Goal: Complete application form: Complete application form

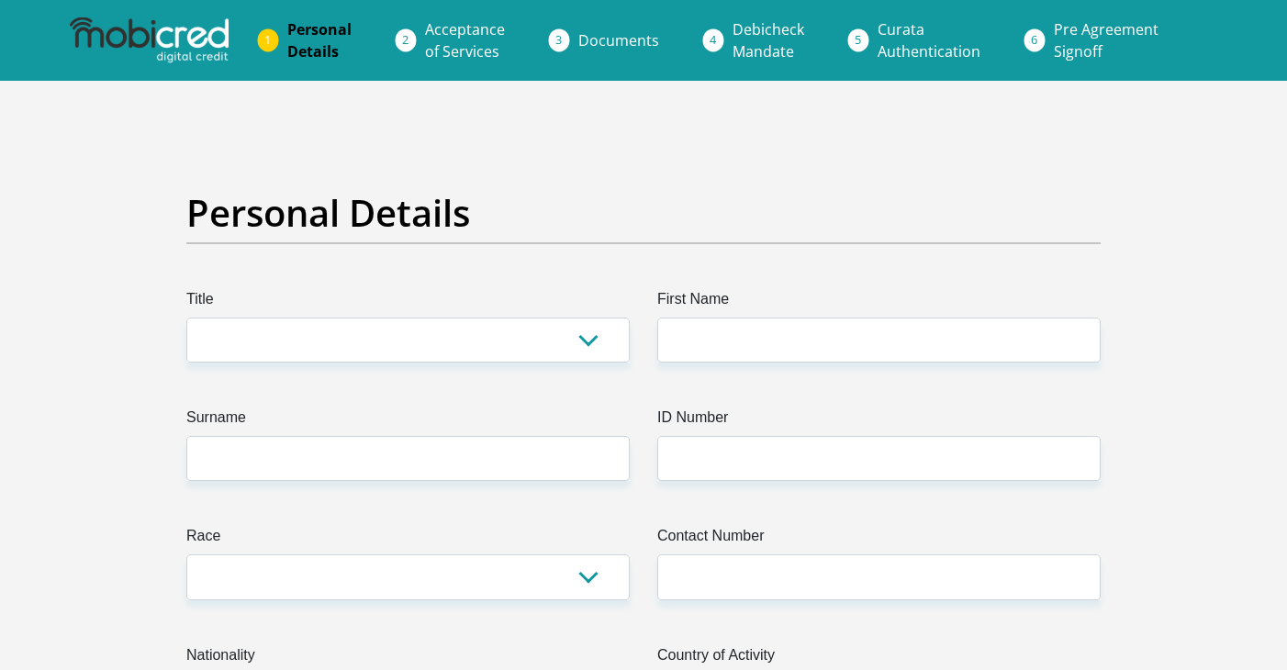
click at [576, 338] on select "Mr Ms Mrs Dr Other" at bounding box center [407, 340] width 443 height 45
select select "Mr"
click at [186, 318] on select "Mr Ms Mrs Dr Other" at bounding box center [407, 340] width 443 height 45
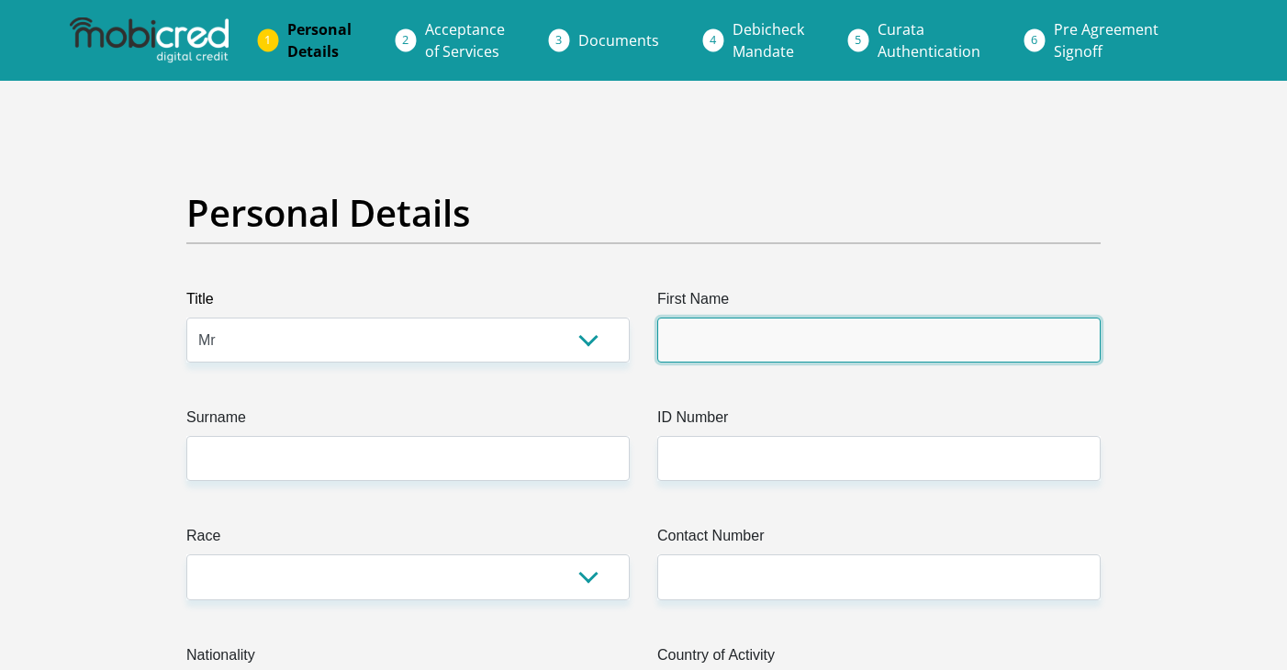
click at [676, 354] on input "First Name" at bounding box center [878, 340] width 443 height 45
type input "Kone"
type input "Mudau"
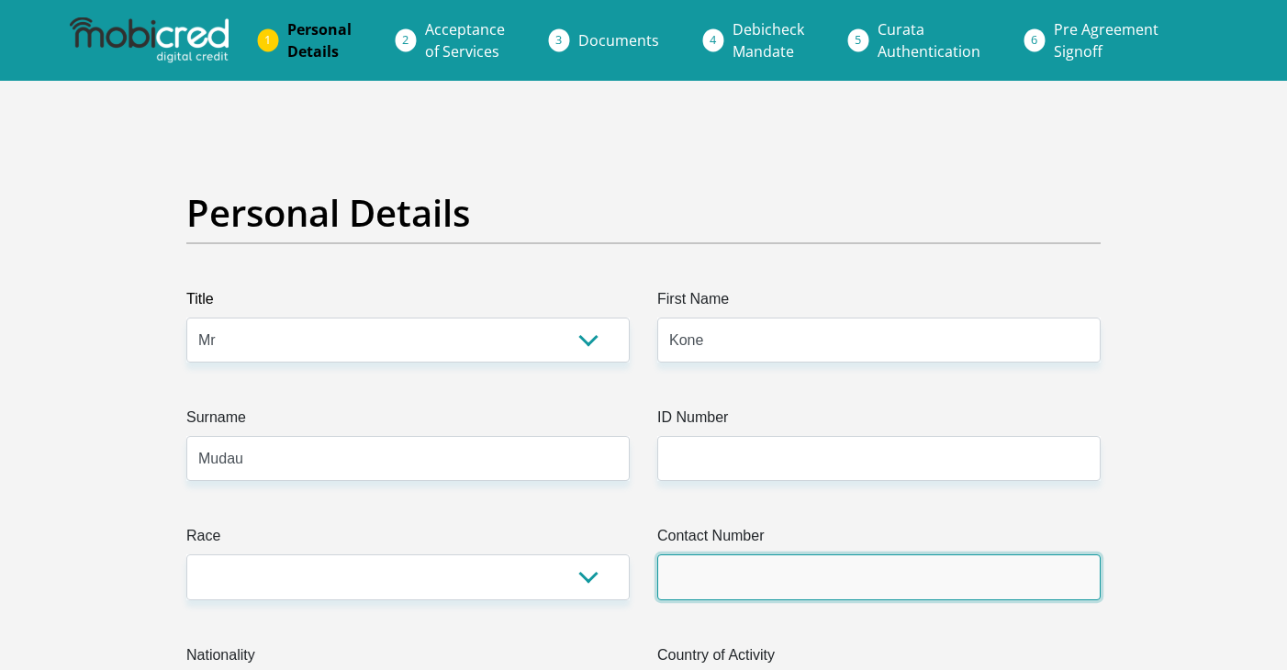
type input "0670734944"
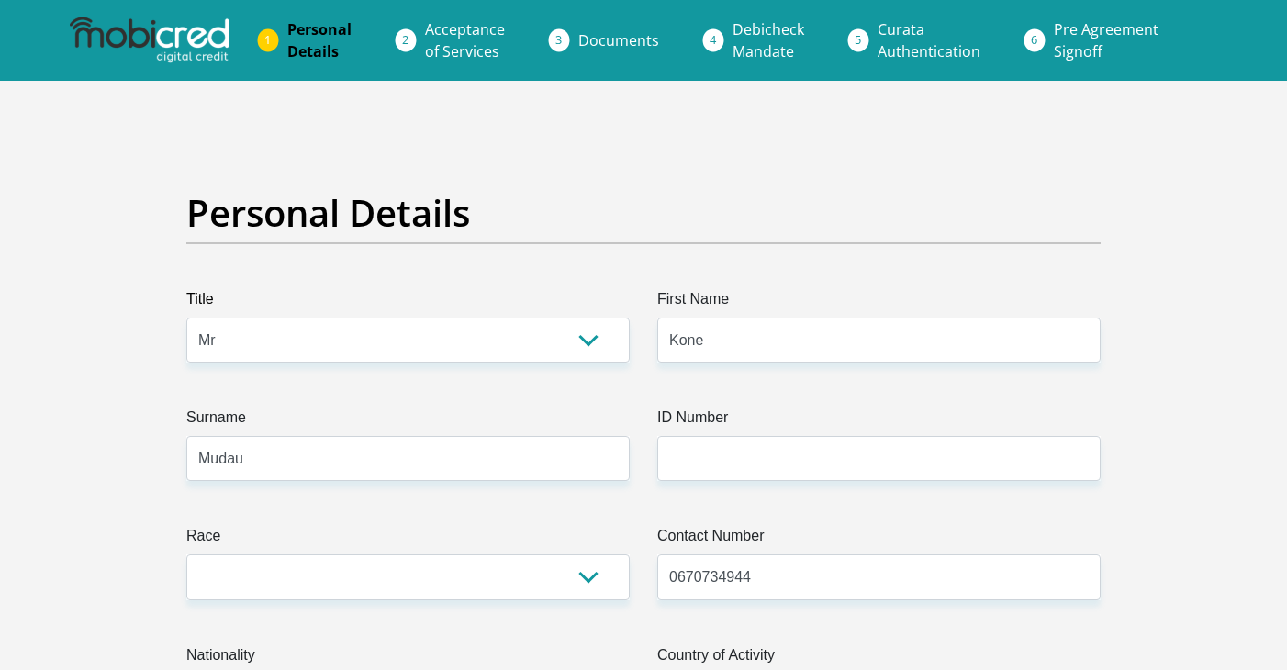
select select "ZAF"
type input "16093 TEBOGO STREET"
type input "DIEPKLOOF ZONE 3"
type input "JOHANNESBURG"
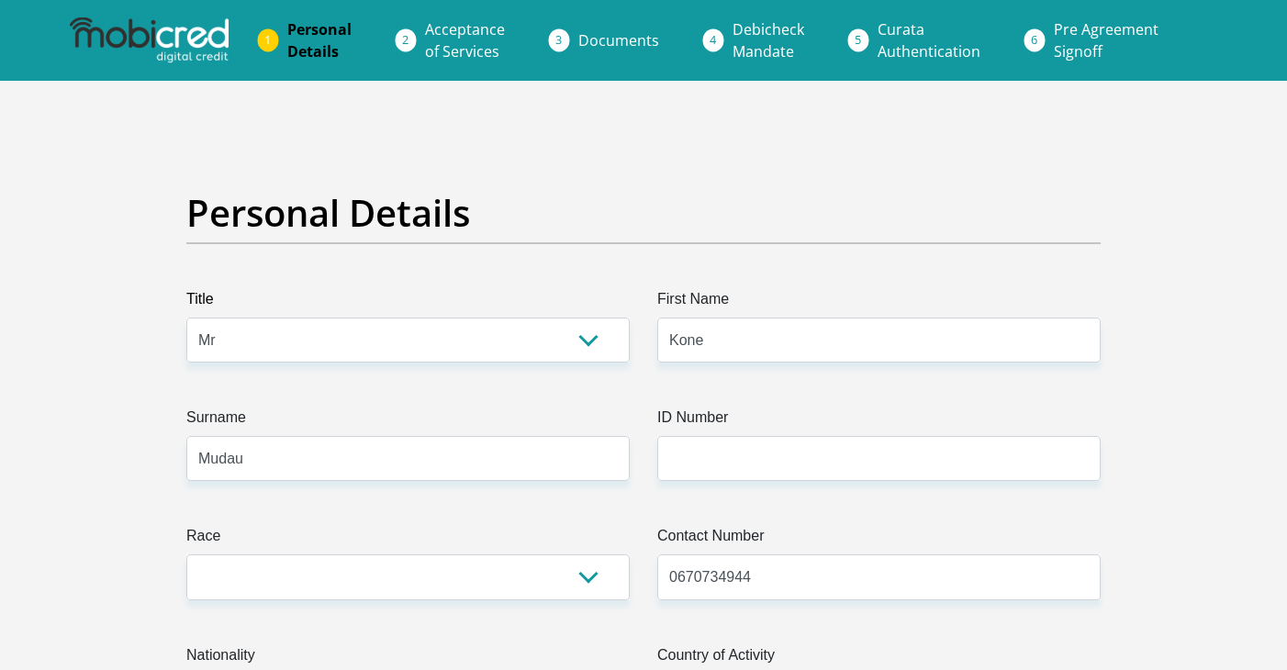
type input "JOHANNESBURG"
type input "1862"
select select "Gauteng"
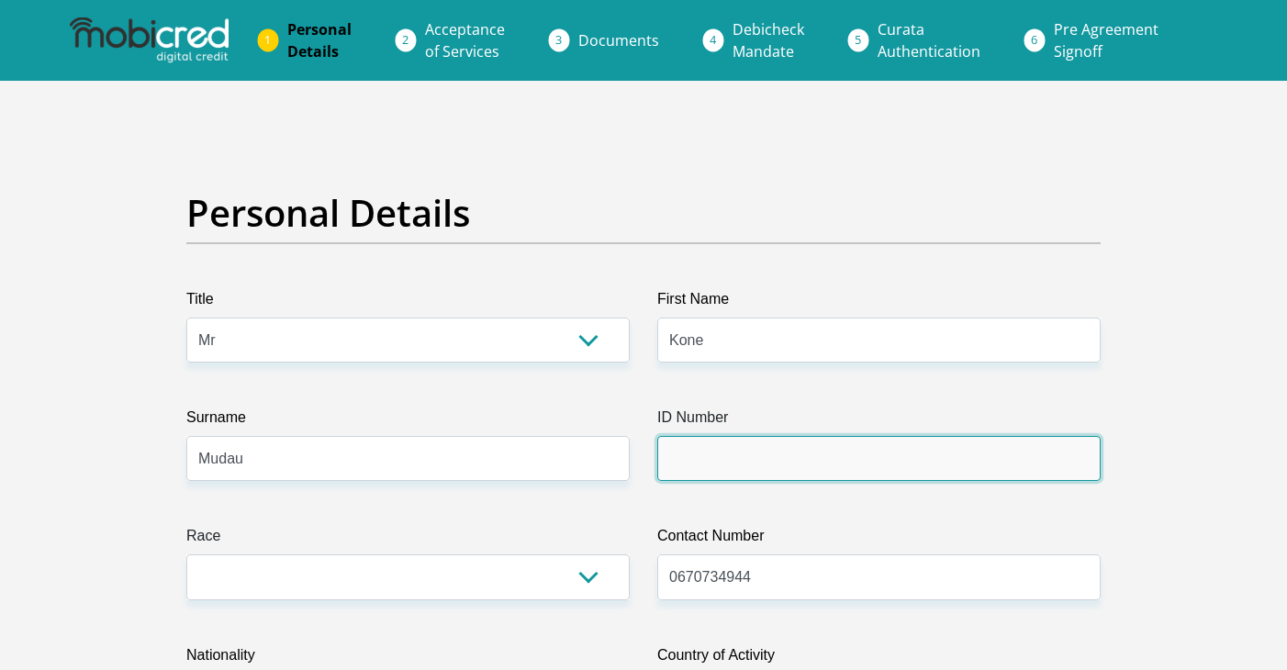
click at [754, 479] on input "ID Number" at bounding box center [878, 458] width 443 height 45
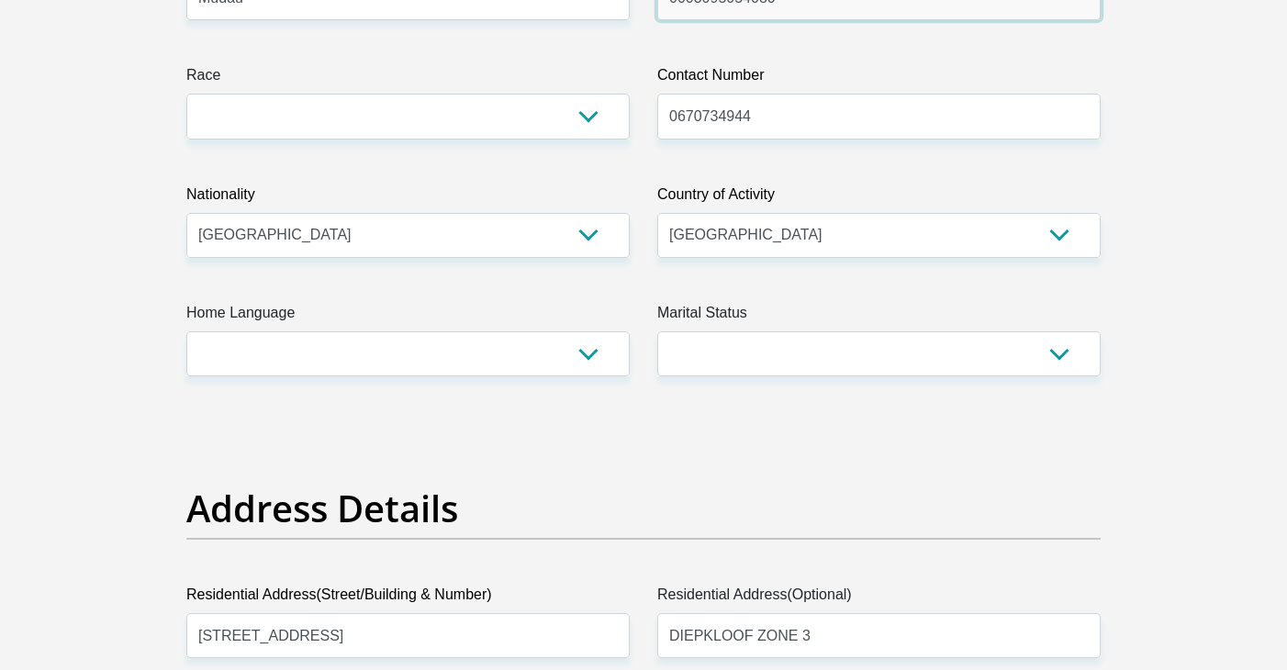
scroll to position [464, 0]
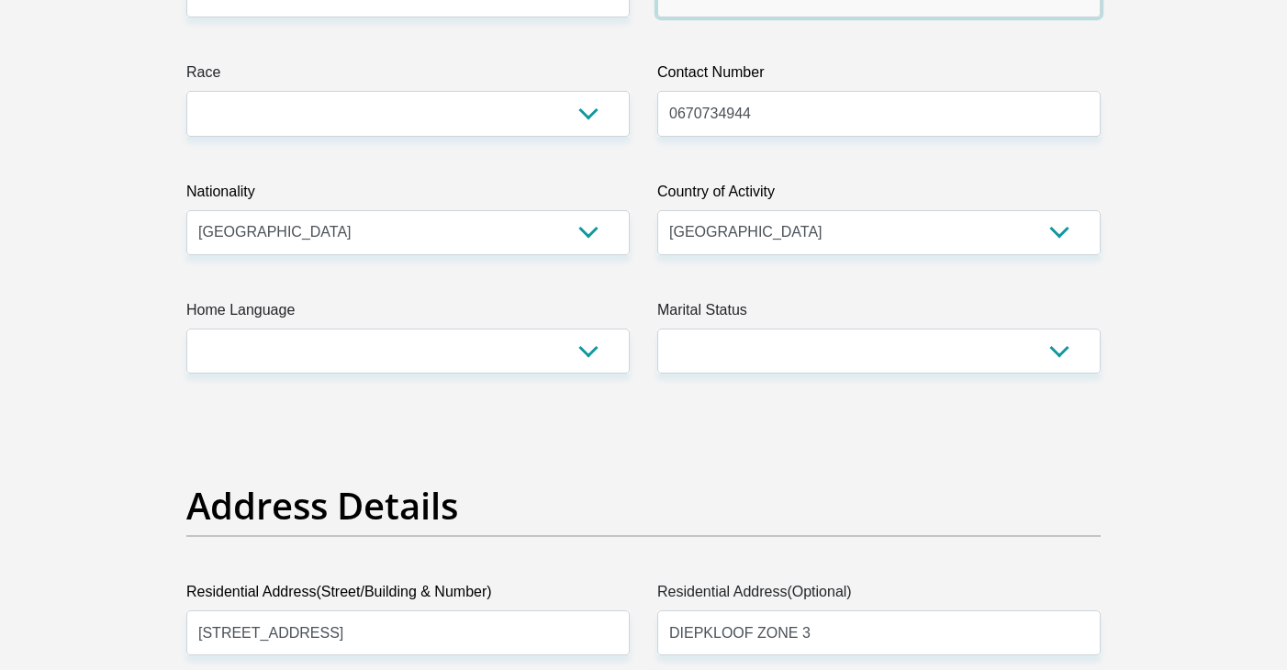
type input "0003095054080"
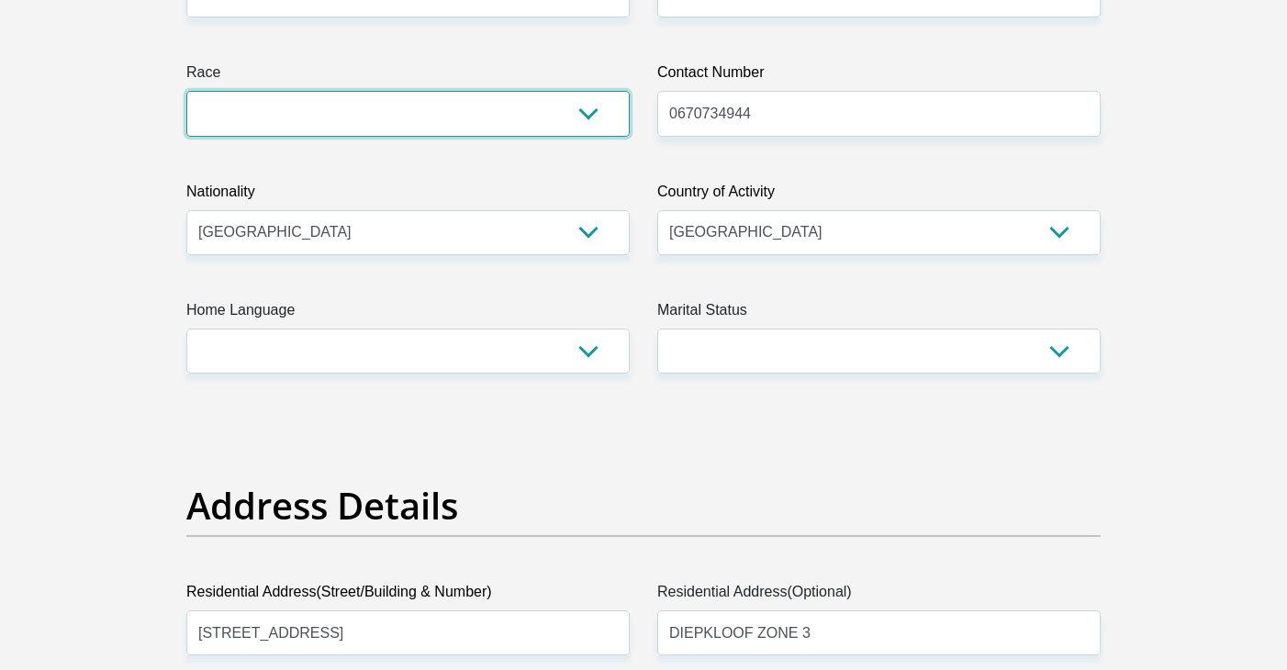
click at [594, 131] on select "Black Coloured Indian White Other" at bounding box center [407, 113] width 443 height 45
select select "1"
click at [186, 91] on select "Black Coloured Indian White Other" at bounding box center [407, 113] width 443 height 45
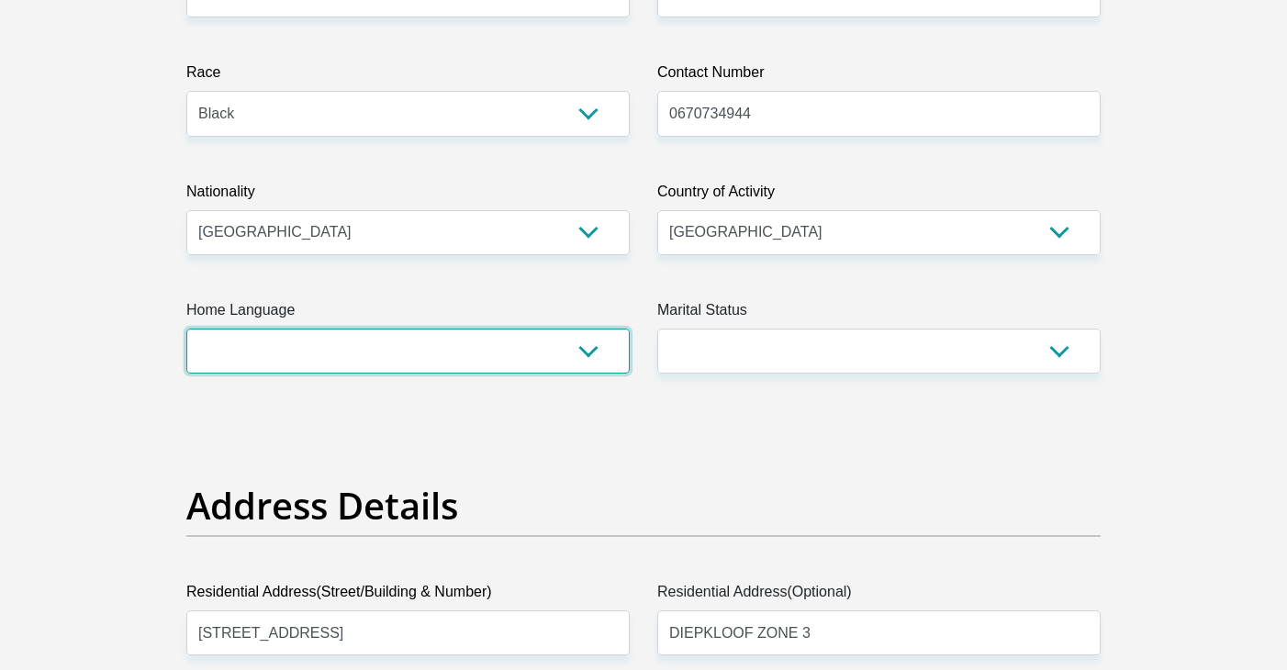
click at [561, 352] on select "Afrikaans English Sepedi South Ndebele Southern Sotho Swati Tsonga Tswana Venda…" at bounding box center [407, 351] width 443 height 45
select select "ven"
click at [186, 329] on select "Afrikaans English Sepedi South Ndebele Southern Sotho Swati Tsonga Tswana Venda…" at bounding box center [407, 351] width 443 height 45
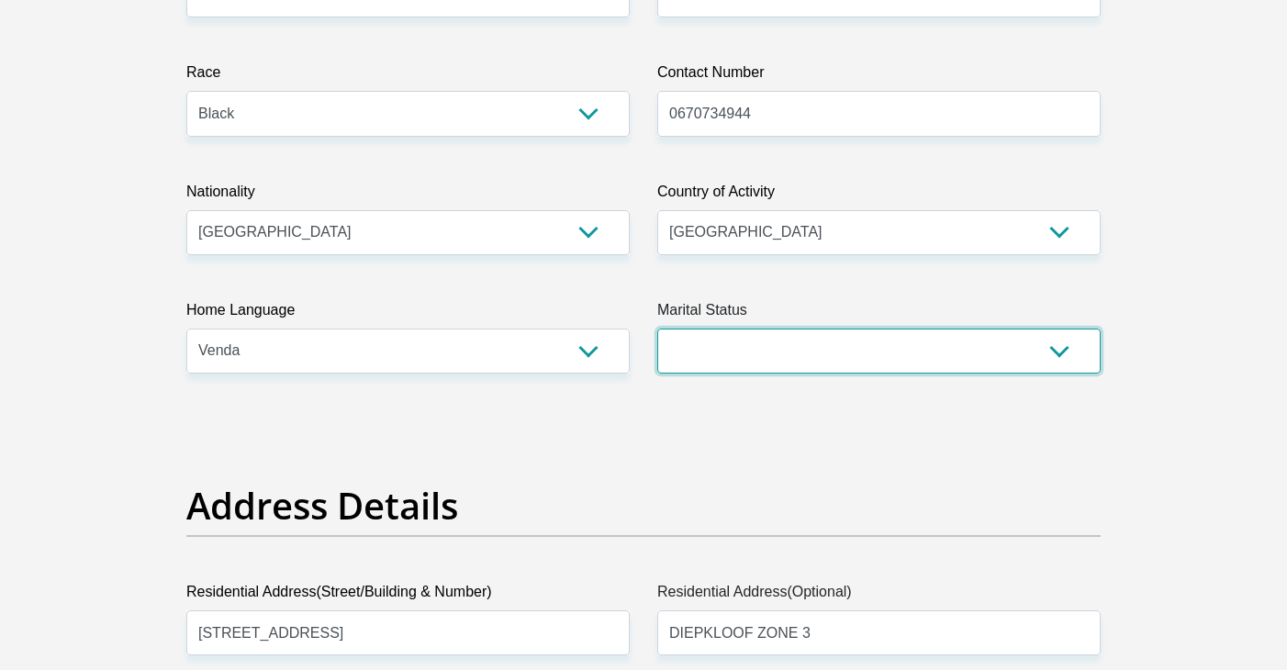
click at [740, 350] on select "Married ANC Single Divorced Widowed Married COP or Customary Law" at bounding box center [878, 351] width 443 height 45
select select "2"
click at [657, 329] on select "Married ANC Single Divorced Widowed Married COP or Customary Law" at bounding box center [878, 351] width 443 height 45
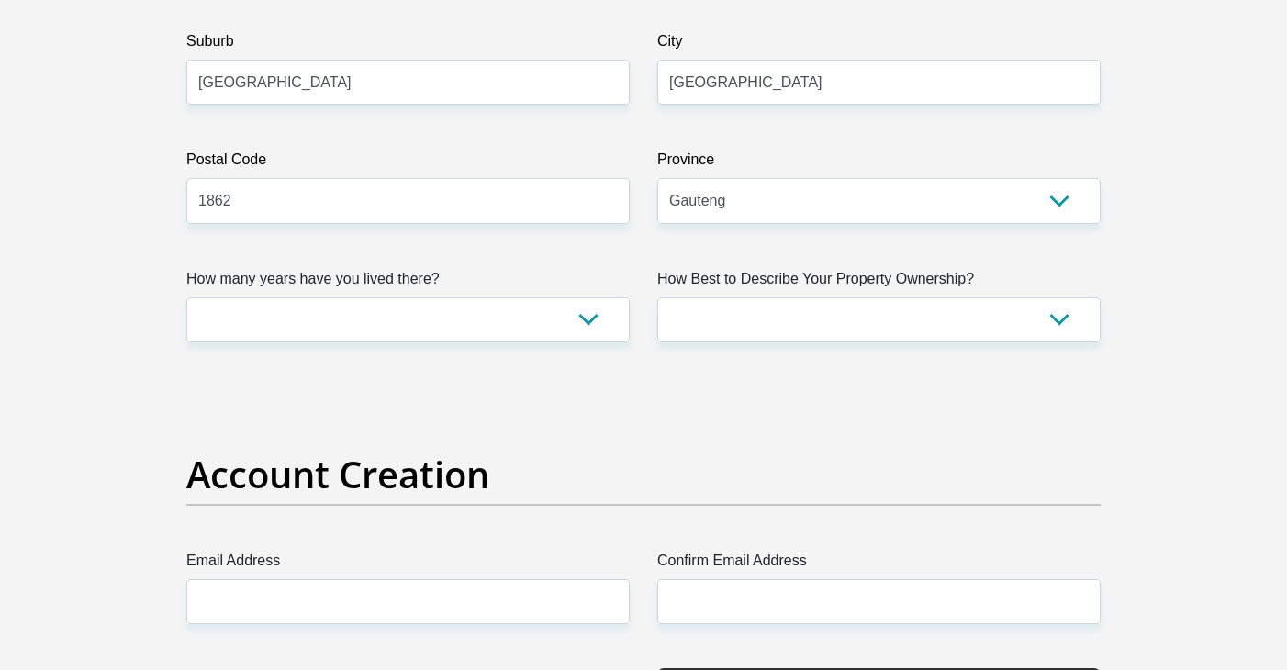
scroll to position [1139, 0]
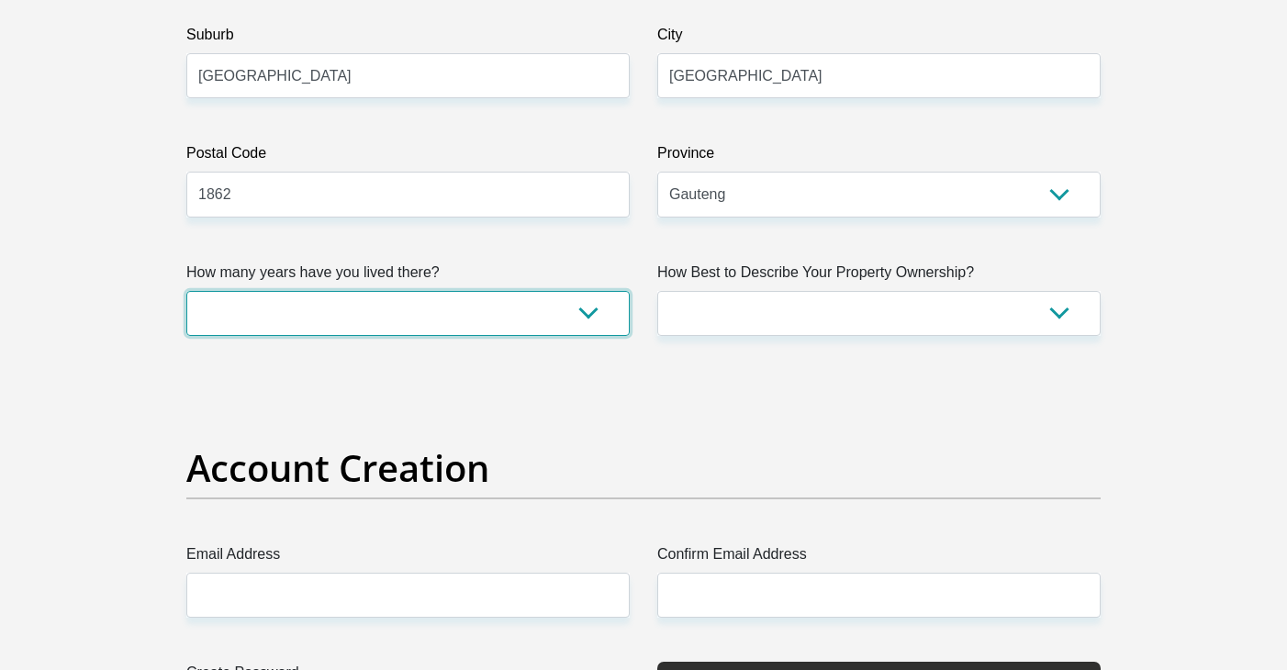
click at [585, 323] on select "less than 1 year 1-3 years 3-5 years 5+ years" at bounding box center [407, 313] width 443 height 45
select select "5"
click at [186, 291] on select "less than 1 year 1-3 years 3-5 years 5+ years" at bounding box center [407, 313] width 443 height 45
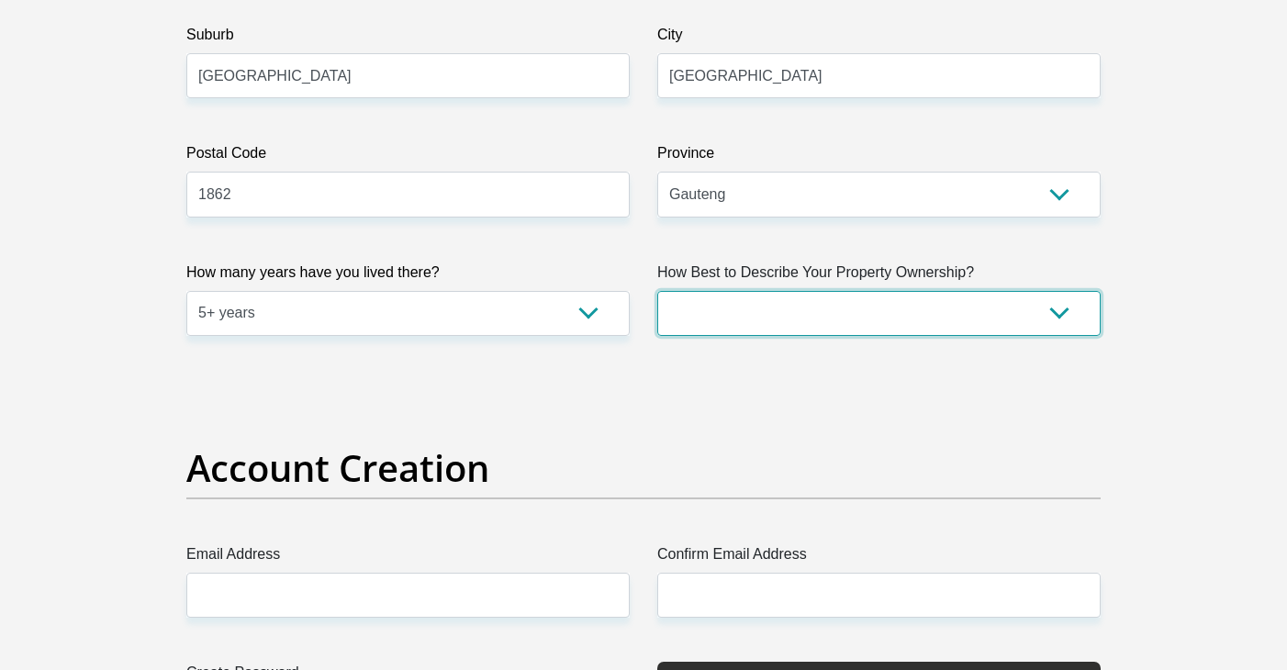
click at [767, 311] on select "Owned Rented Family Owned Company Dwelling" at bounding box center [878, 313] width 443 height 45
select select "Owned"
click at [657, 291] on select "Owned Rented Family Owned Company Dwelling" at bounding box center [878, 313] width 443 height 45
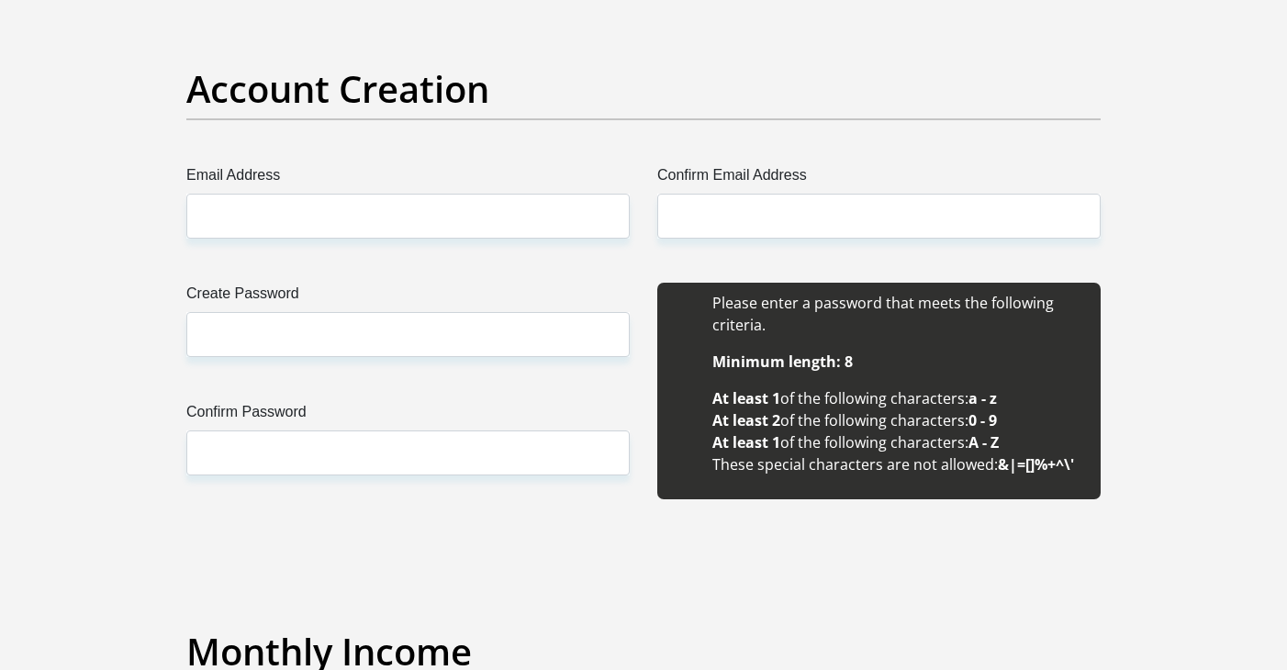
scroll to position [1520, 0]
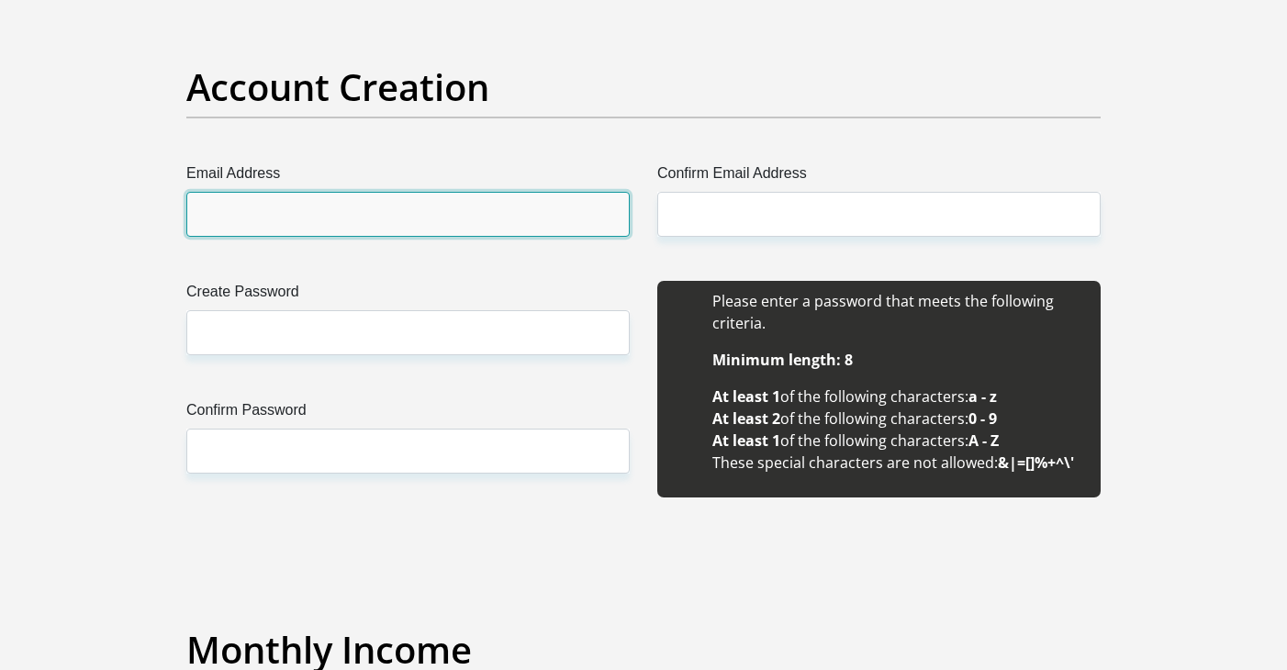
click at [510, 228] on input "Email Address" at bounding box center [407, 214] width 443 height 45
type input "konemudau2000@gmail.com"
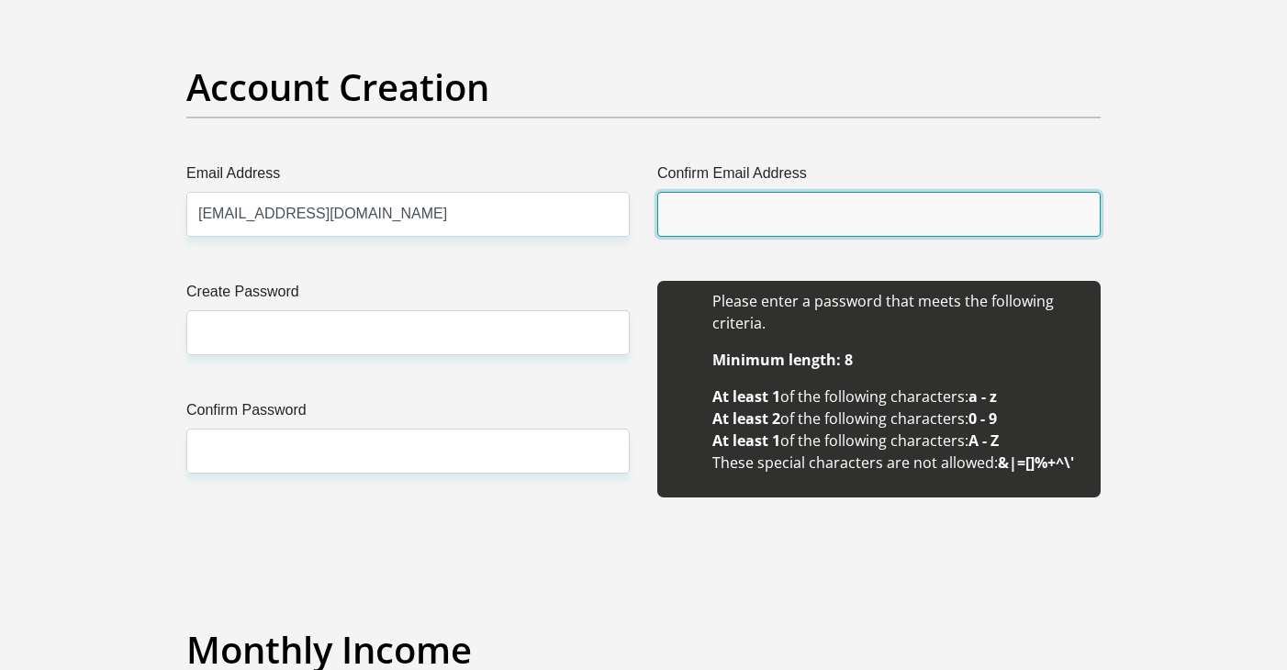
type input "konemudau2000@gmail.com"
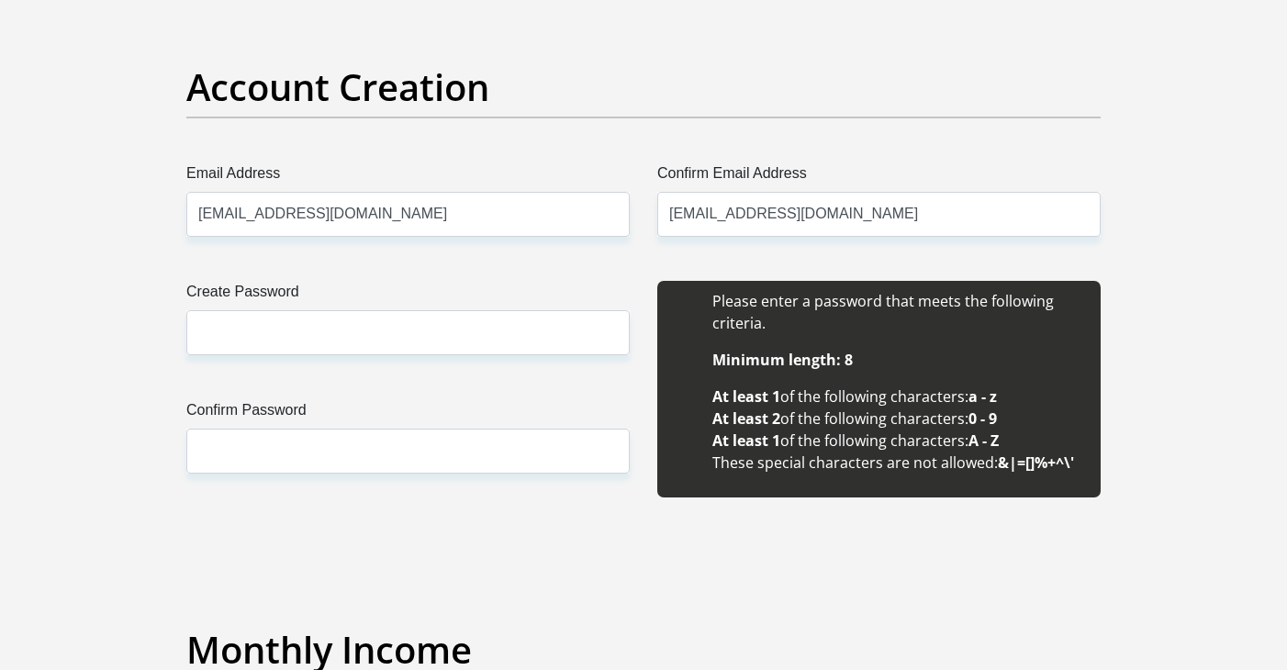
type input "Kone"
type input "Mudau"
type input "0670734944"
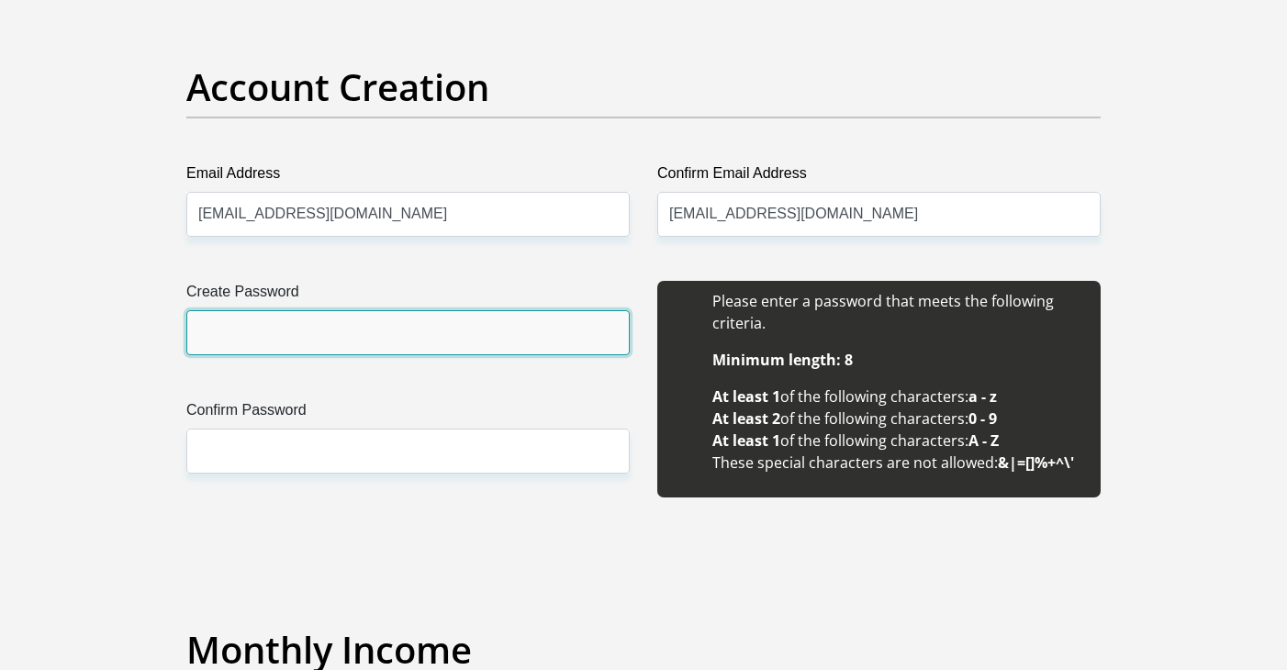
click at [434, 319] on input "Create Password" at bounding box center [407, 332] width 443 height 45
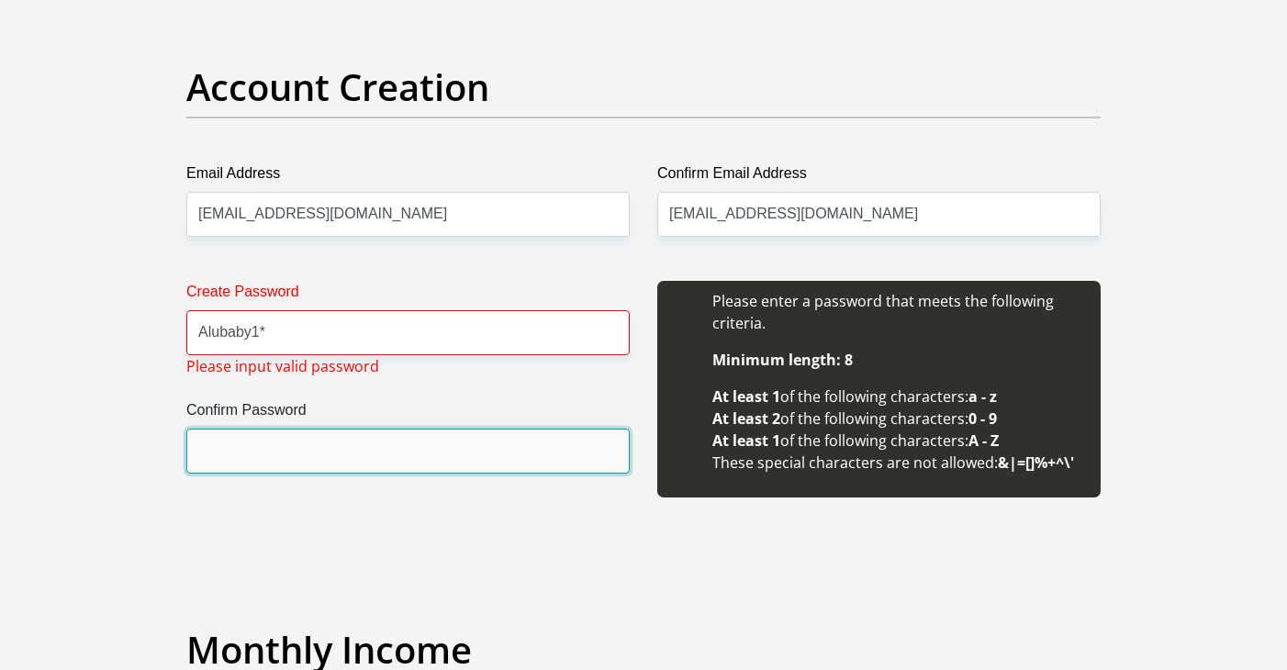
click at [352, 467] on input "Confirm Password" at bounding box center [407, 451] width 443 height 45
click at [313, 442] on input "Confirm Password" at bounding box center [407, 451] width 443 height 45
click at [233, 460] on input "Confirm Password" at bounding box center [407, 451] width 443 height 45
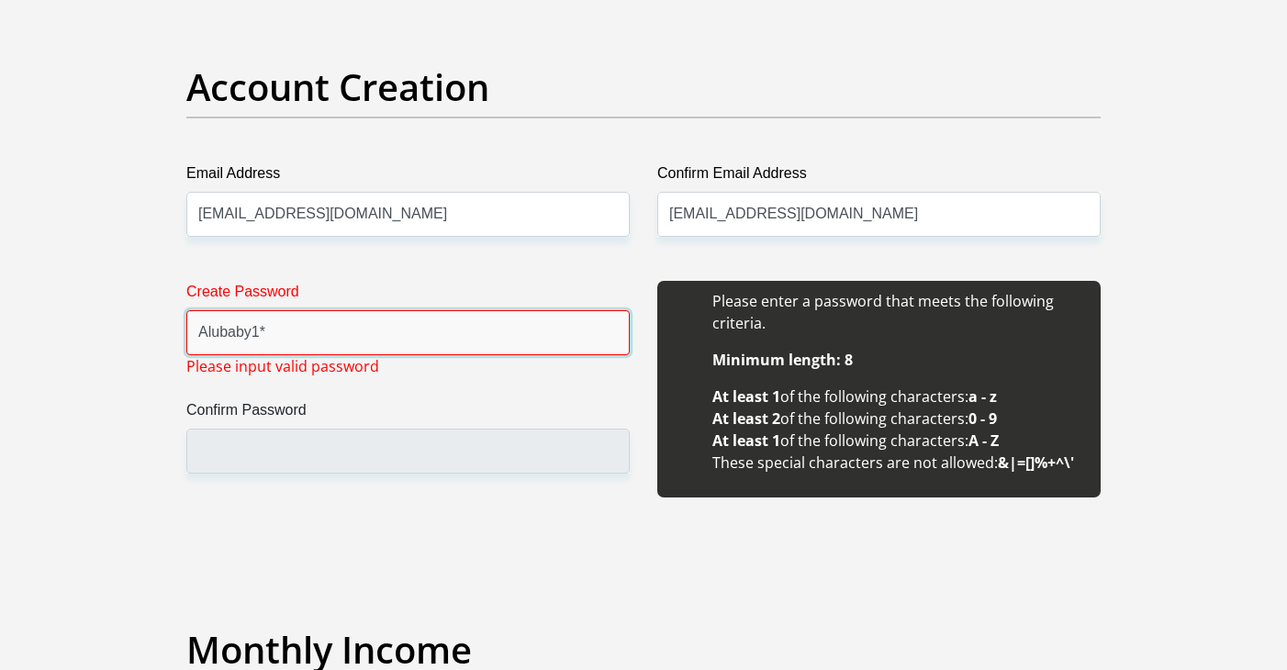
click at [315, 328] on input "Alubaby1*" at bounding box center [407, 332] width 443 height 45
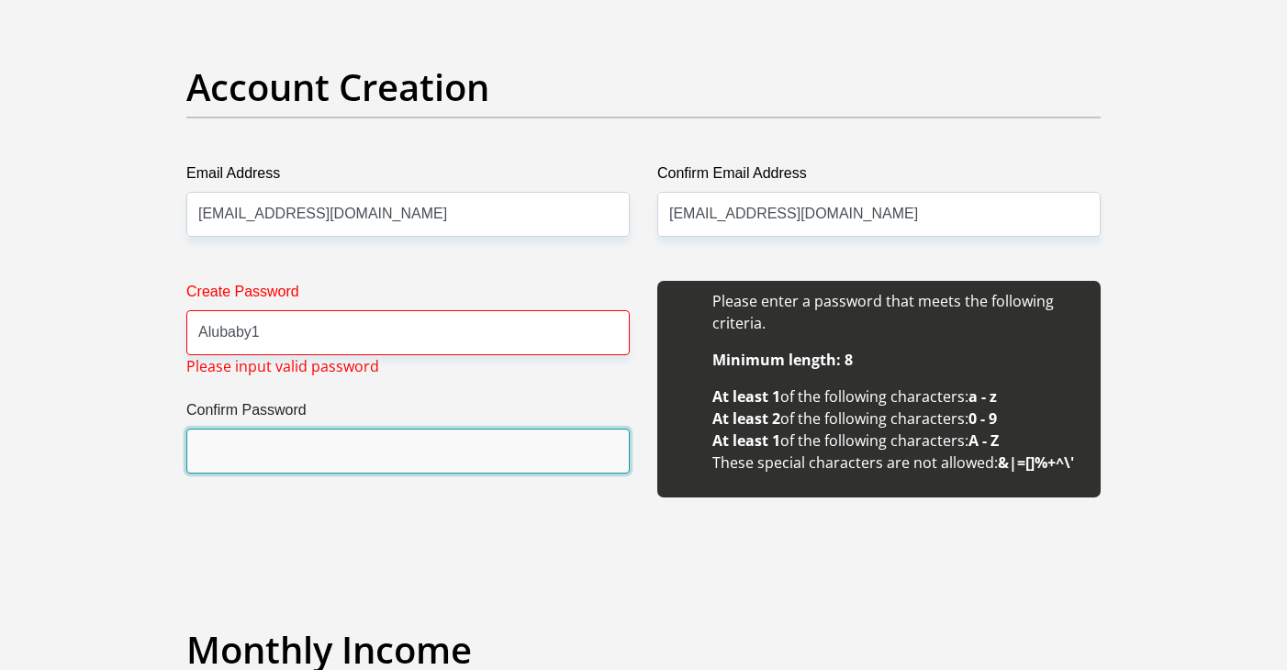
click at [267, 454] on input "Confirm Password" at bounding box center [407, 451] width 443 height 45
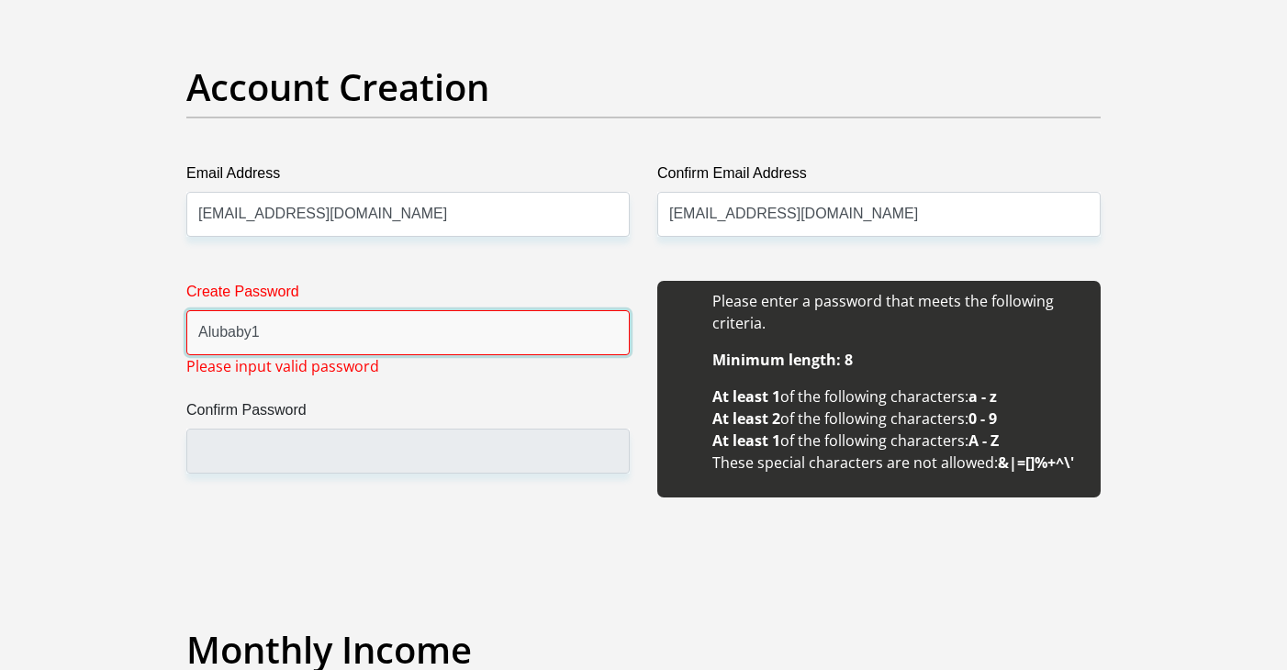
click at [266, 349] on input "Alubaby1" at bounding box center [407, 332] width 443 height 45
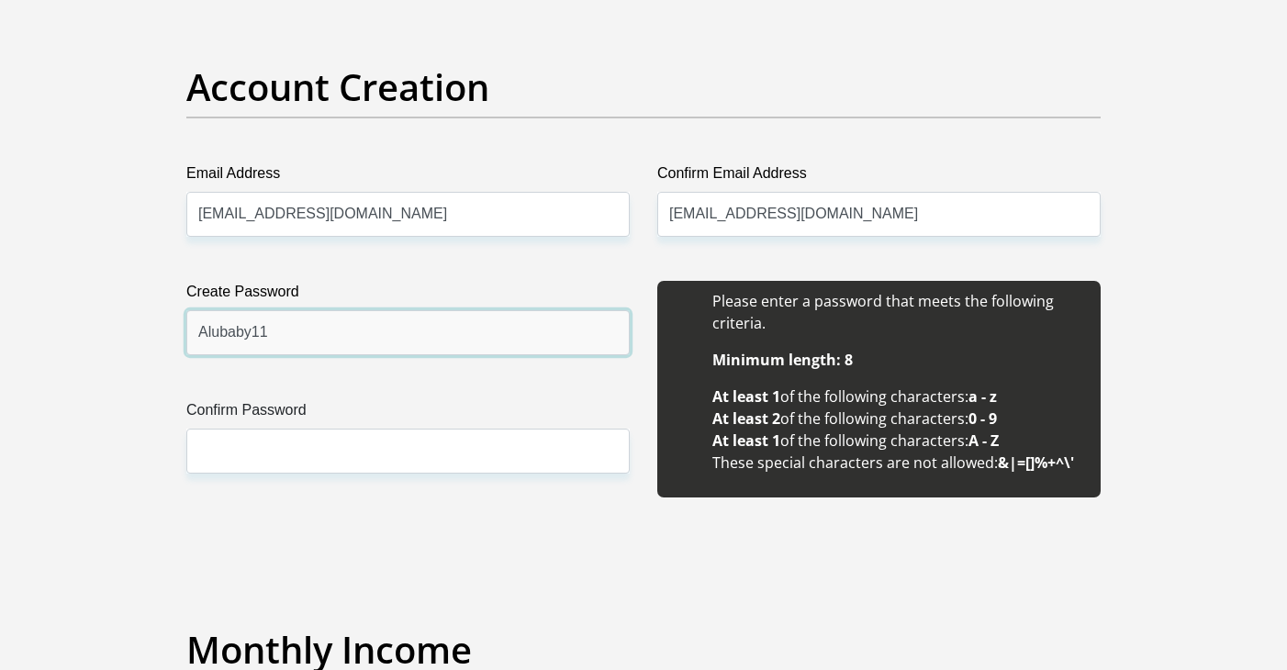
type input "Alubaby11"
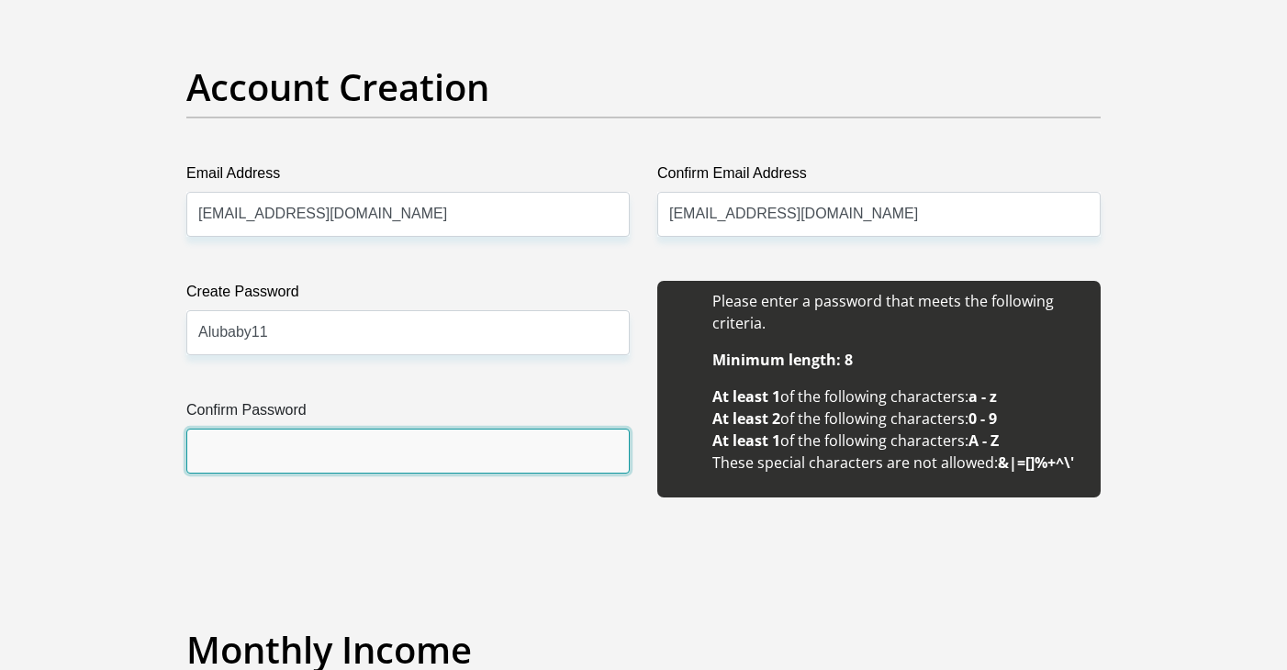
click at [250, 446] on input "Confirm Password" at bounding box center [407, 451] width 443 height 45
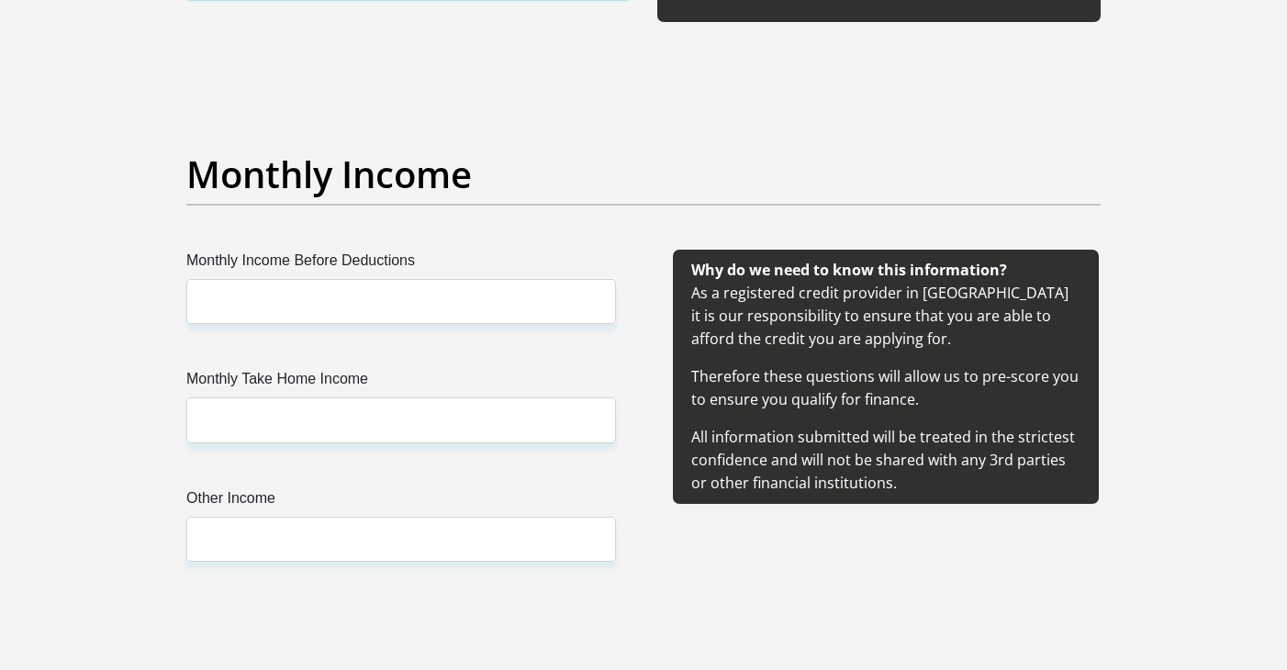
scroll to position [2009, 0]
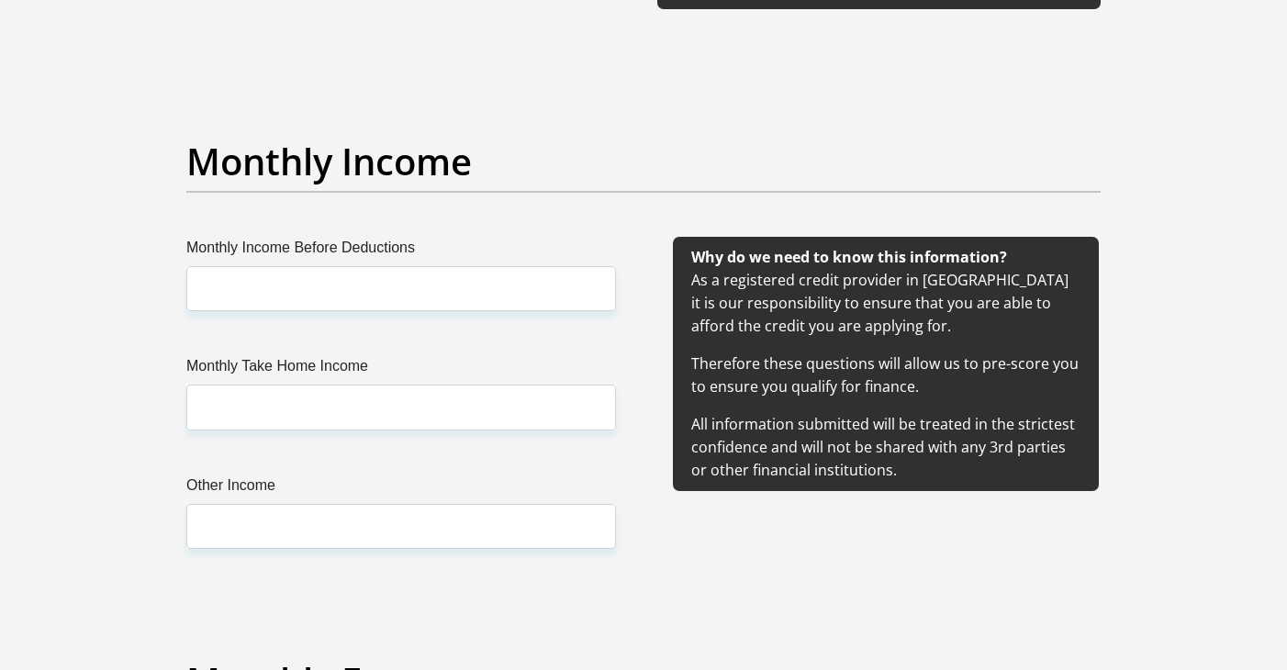
type input "Alubaby11"
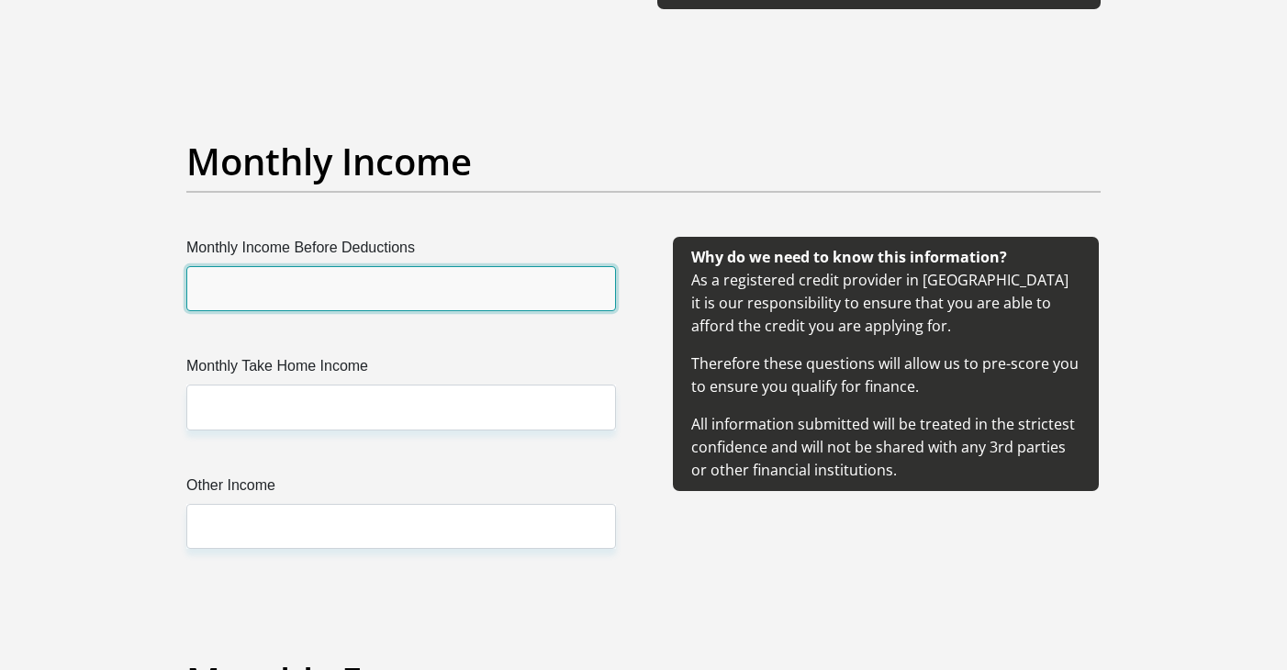
click at [316, 275] on input "Monthly Income Before Deductions" at bounding box center [401, 288] width 430 height 45
type input "17000"
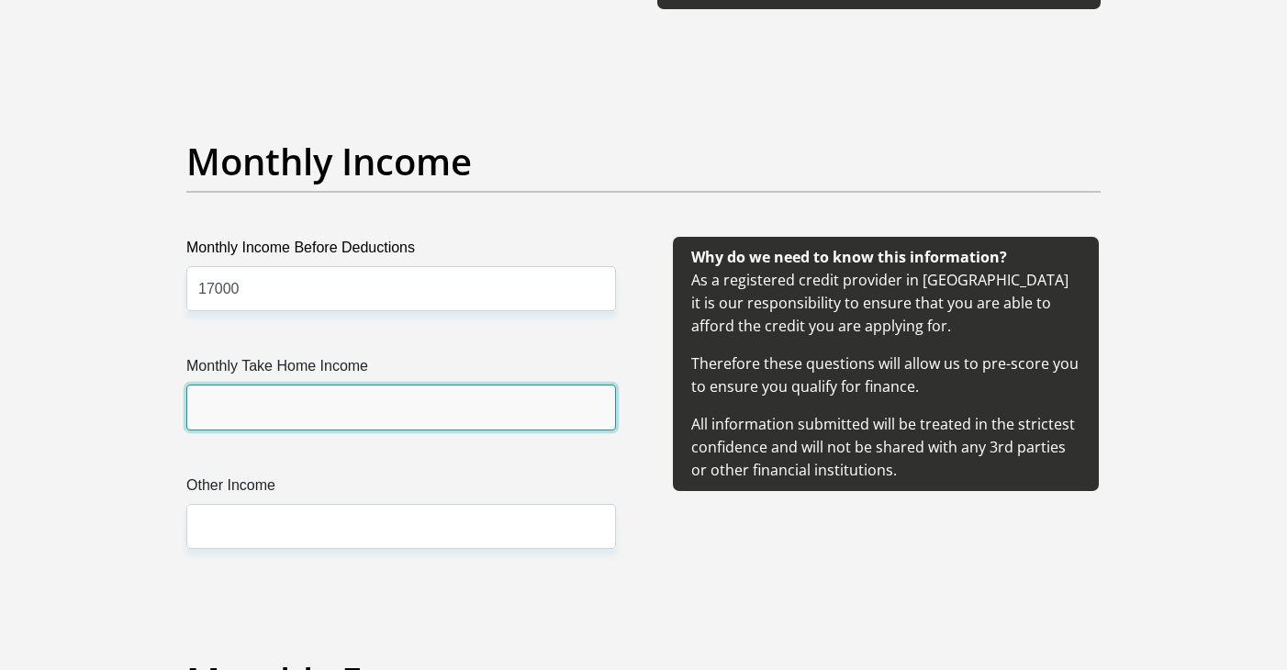
click at [319, 409] on input "Monthly Take Home Income" at bounding box center [401, 407] width 430 height 45
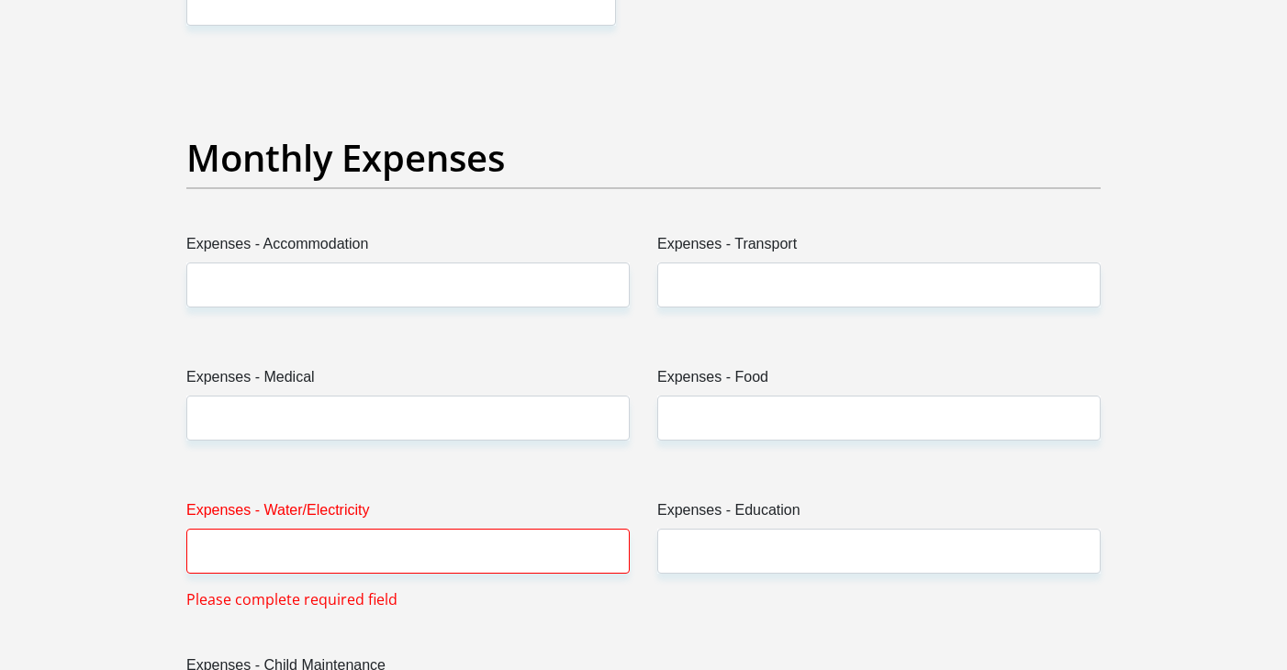
scroll to position [2509, 0]
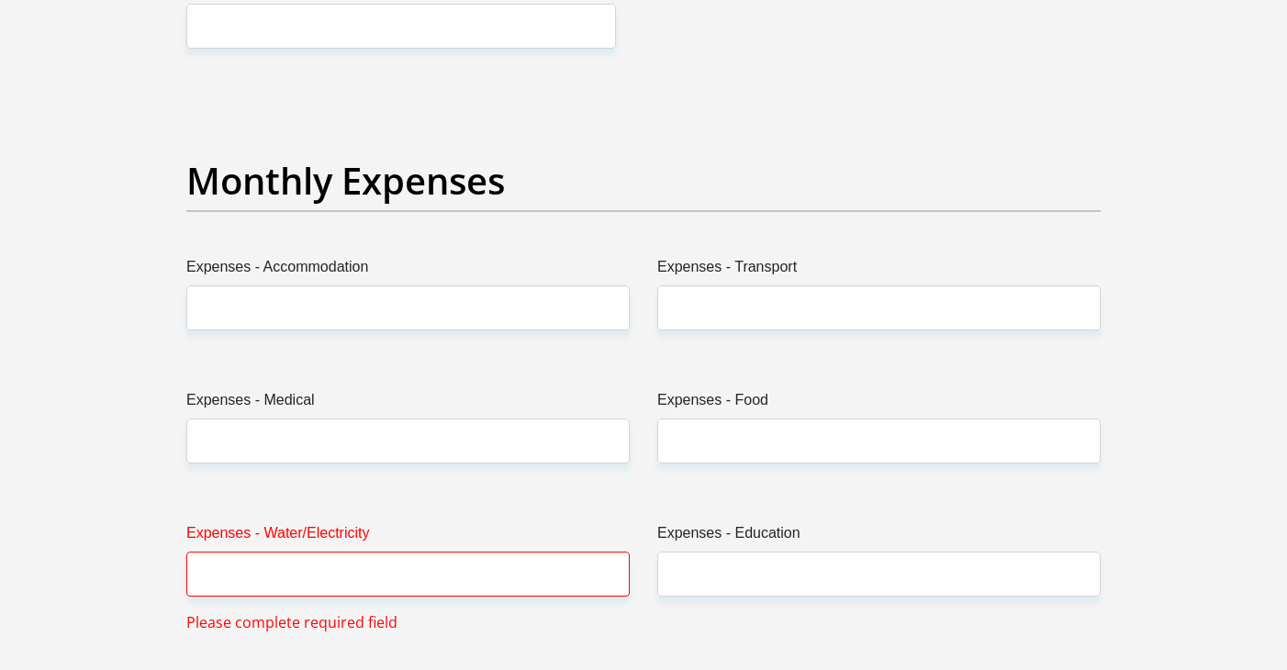
type input "15530"
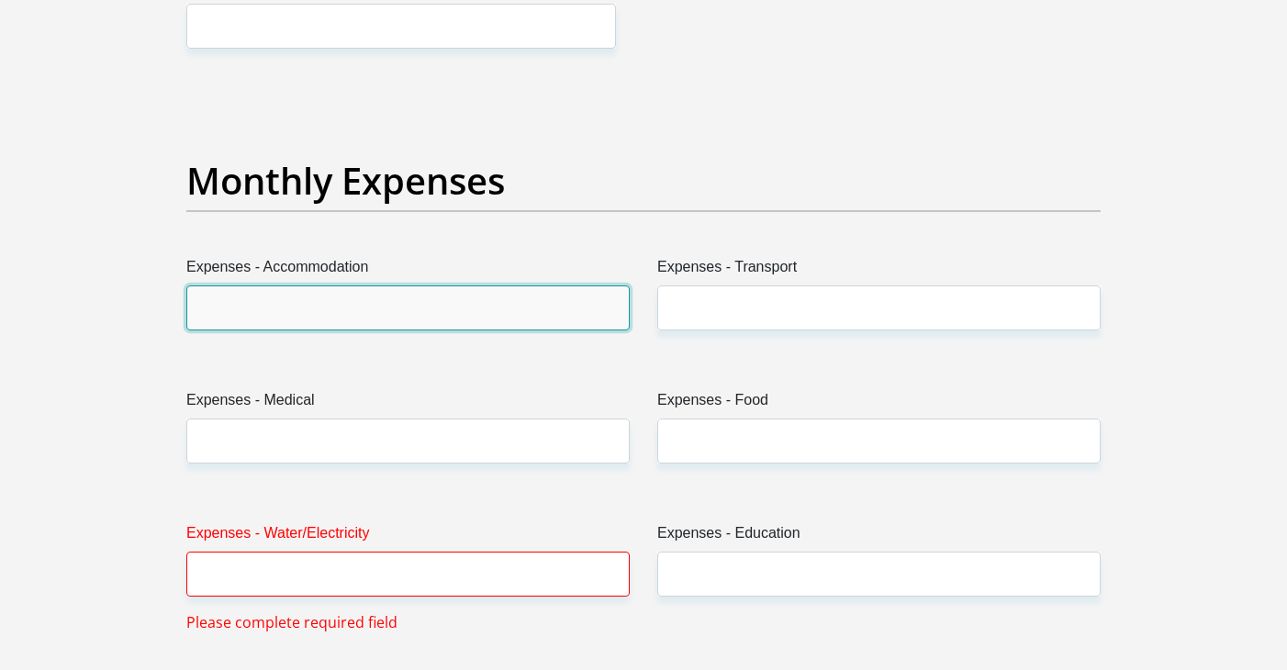
click at [342, 286] on input "Expenses - Accommodation" at bounding box center [407, 308] width 443 height 45
type input "0"
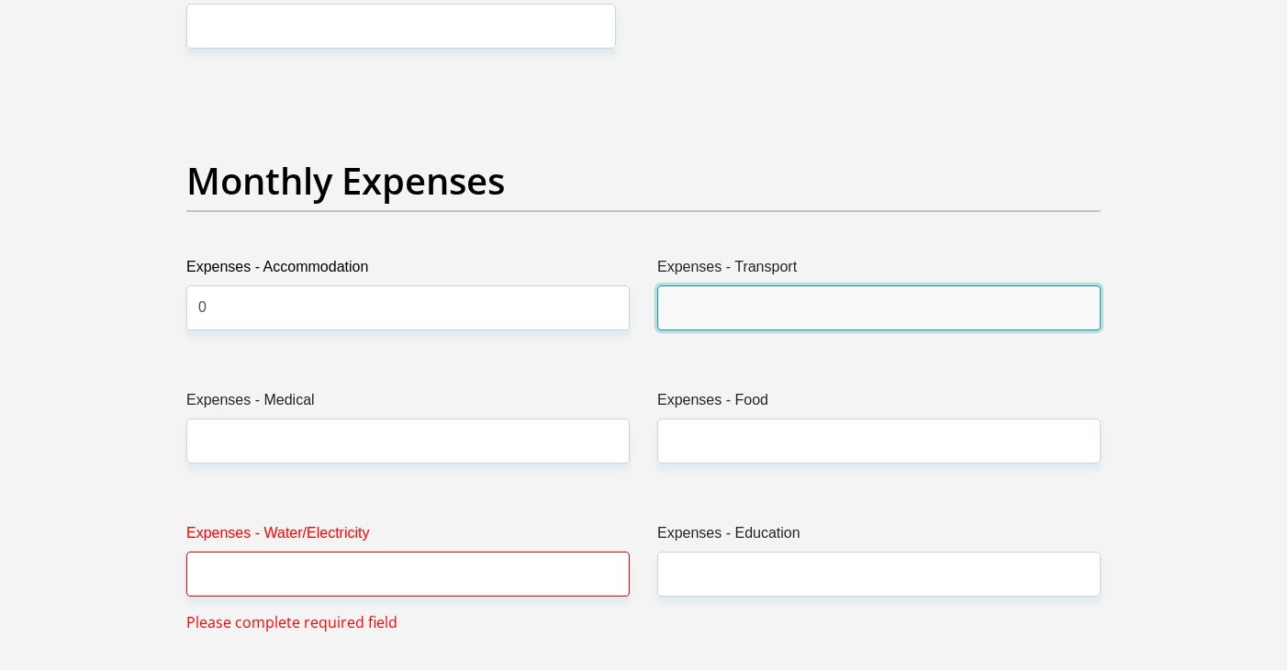
click at [714, 313] on input "Expenses - Transport" at bounding box center [878, 308] width 443 height 45
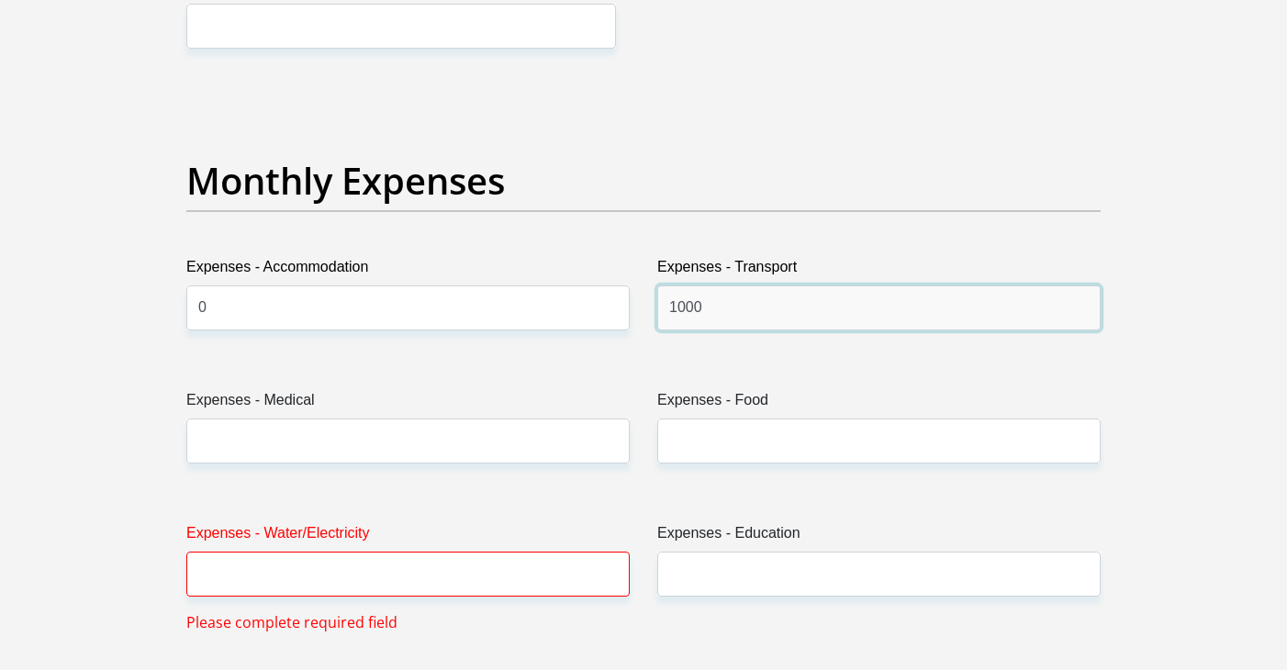
type input "1000"
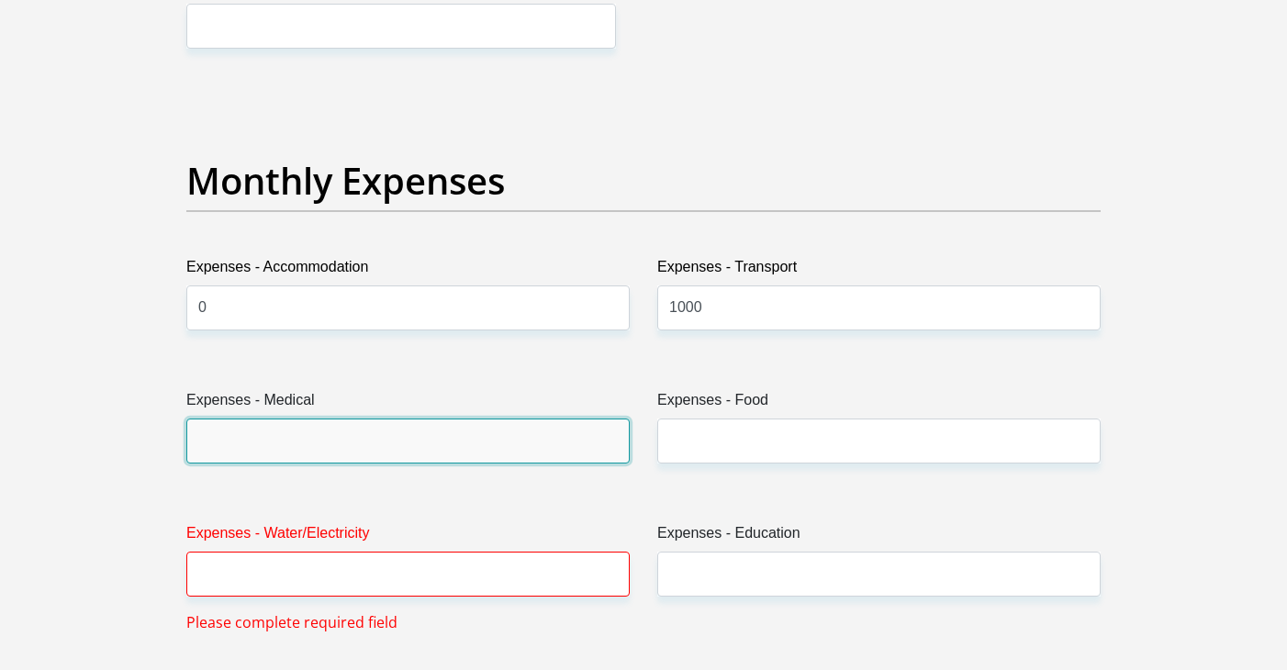
click at [533, 460] on input "Expenses - Medical" at bounding box center [407, 441] width 443 height 45
type input "0"
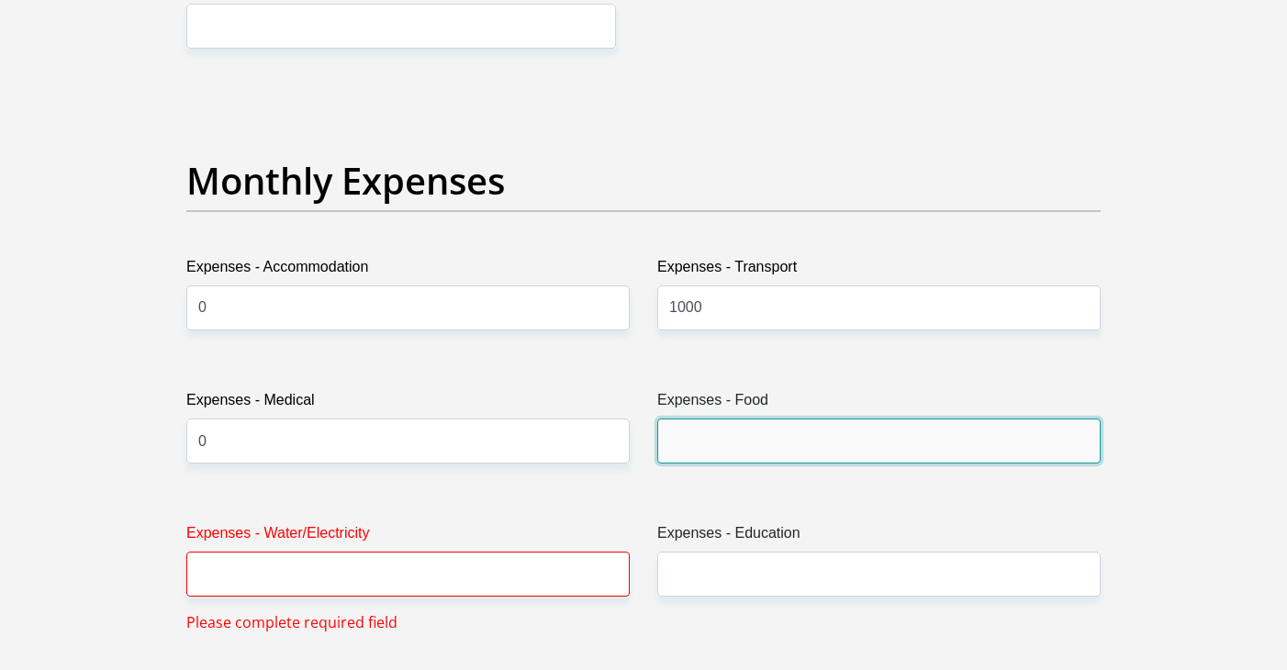
click at [804, 454] on input "Expenses - Food" at bounding box center [878, 441] width 443 height 45
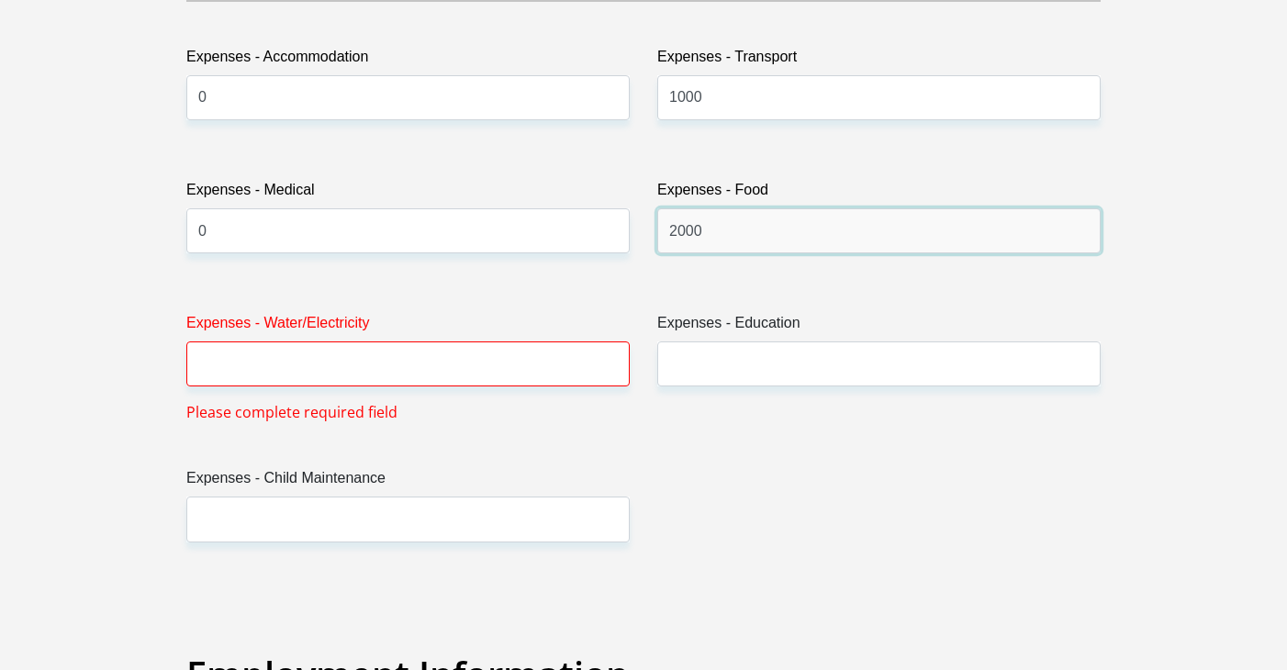
scroll to position [2810, 0]
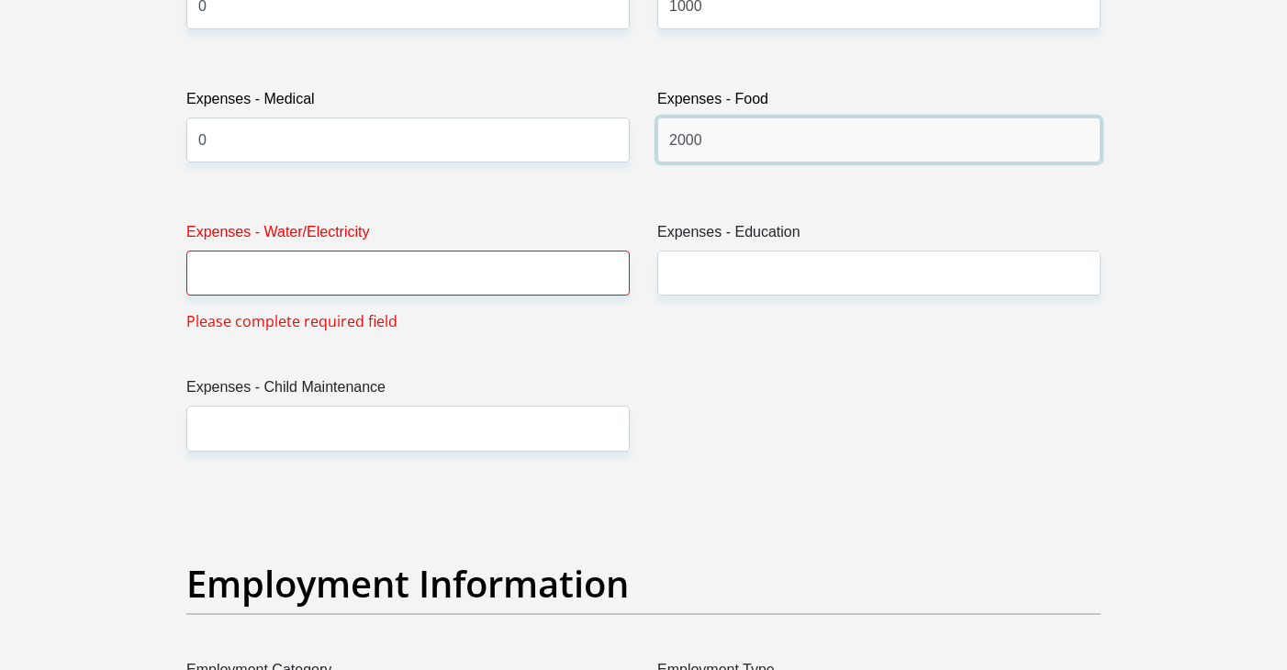
type input "2000"
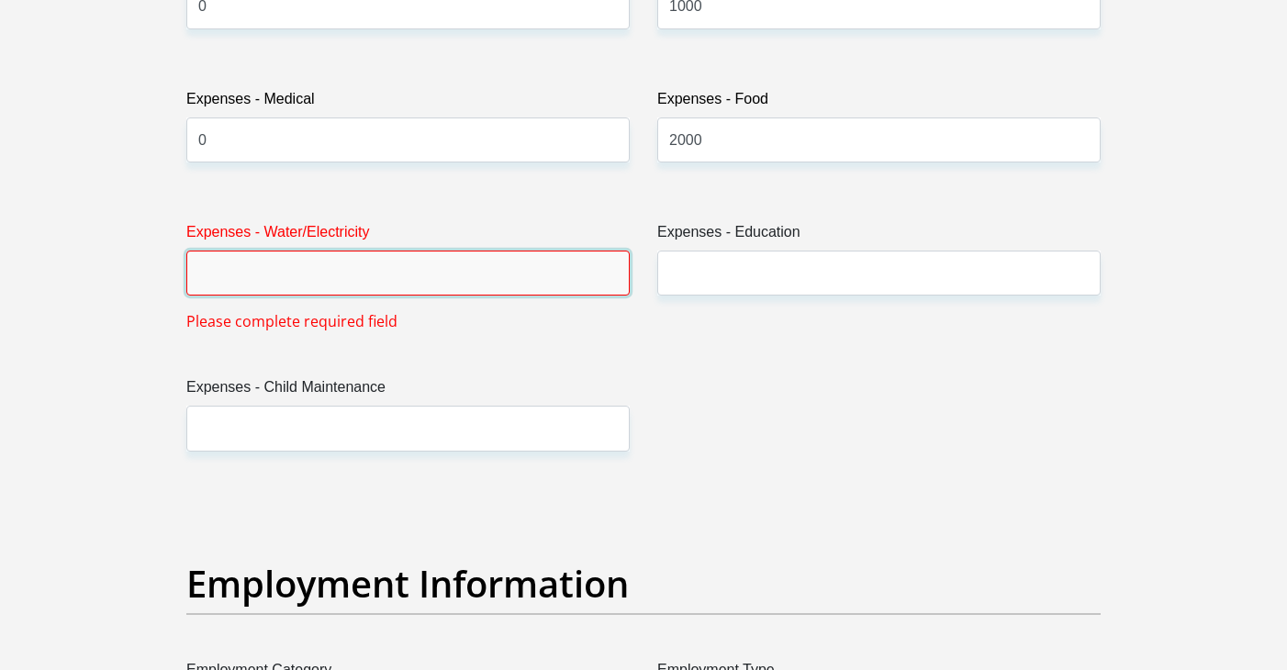
click at [548, 286] on input "Expenses - Water/Electricity" at bounding box center [407, 273] width 443 height 45
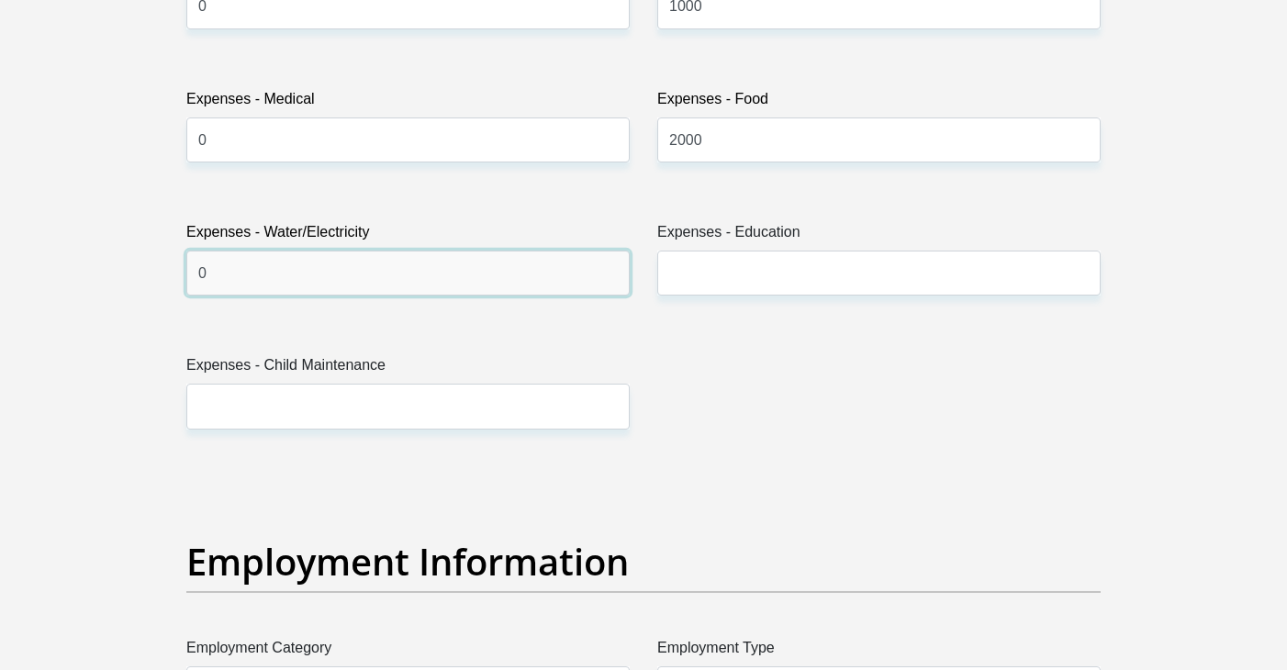
type input "0"
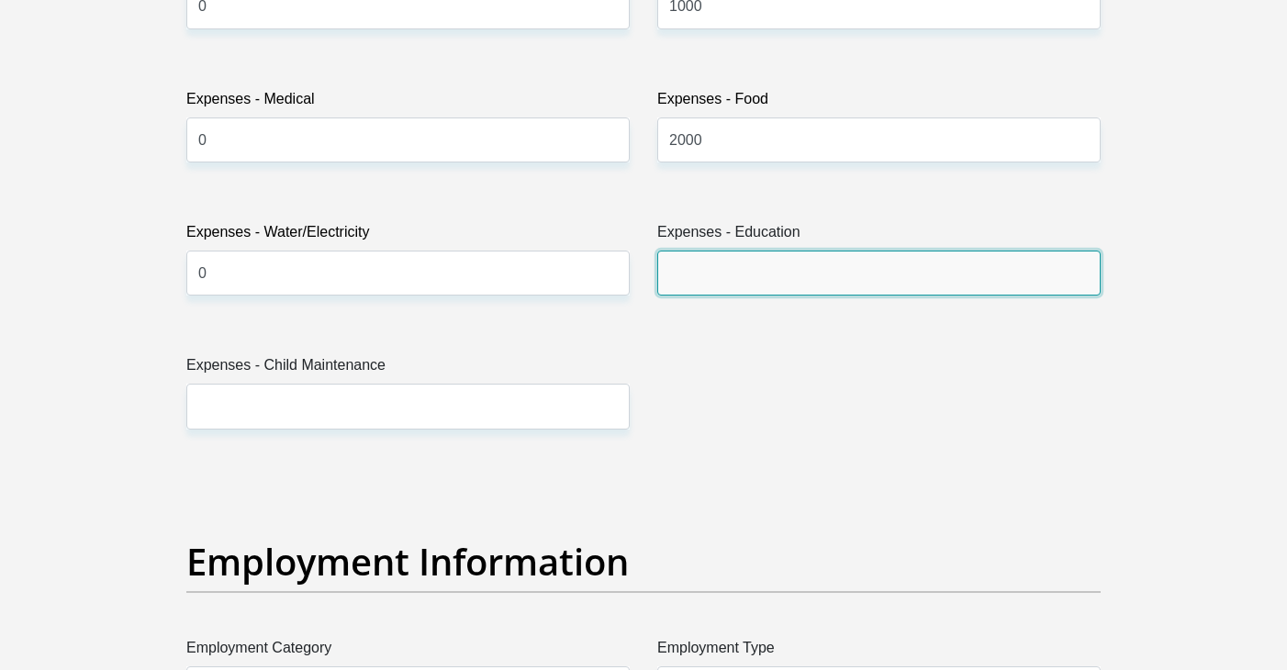
click at [798, 277] on input "Expenses - Education" at bounding box center [878, 273] width 443 height 45
type input "0"
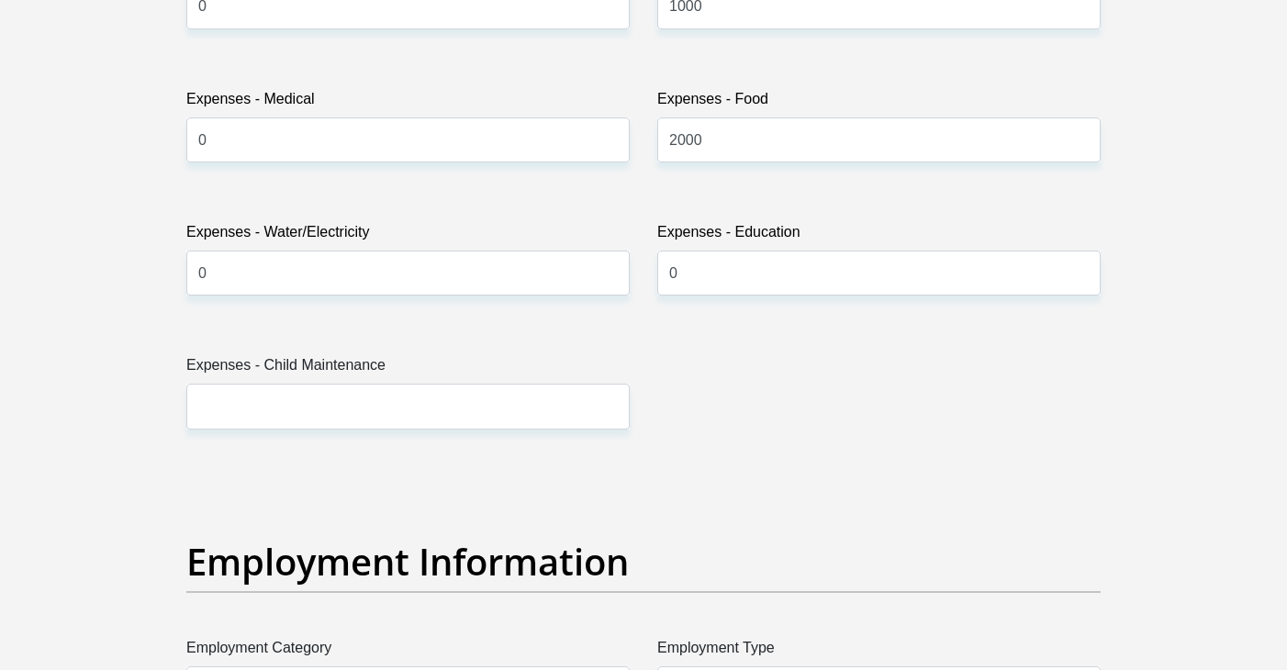
click at [500, 429] on div "Title Mr Ms Mrs Dr Other First Name Kone Surname Mudau ID Number 0003095054080 …" at bounding box center [644, 465] width 942 height 5974
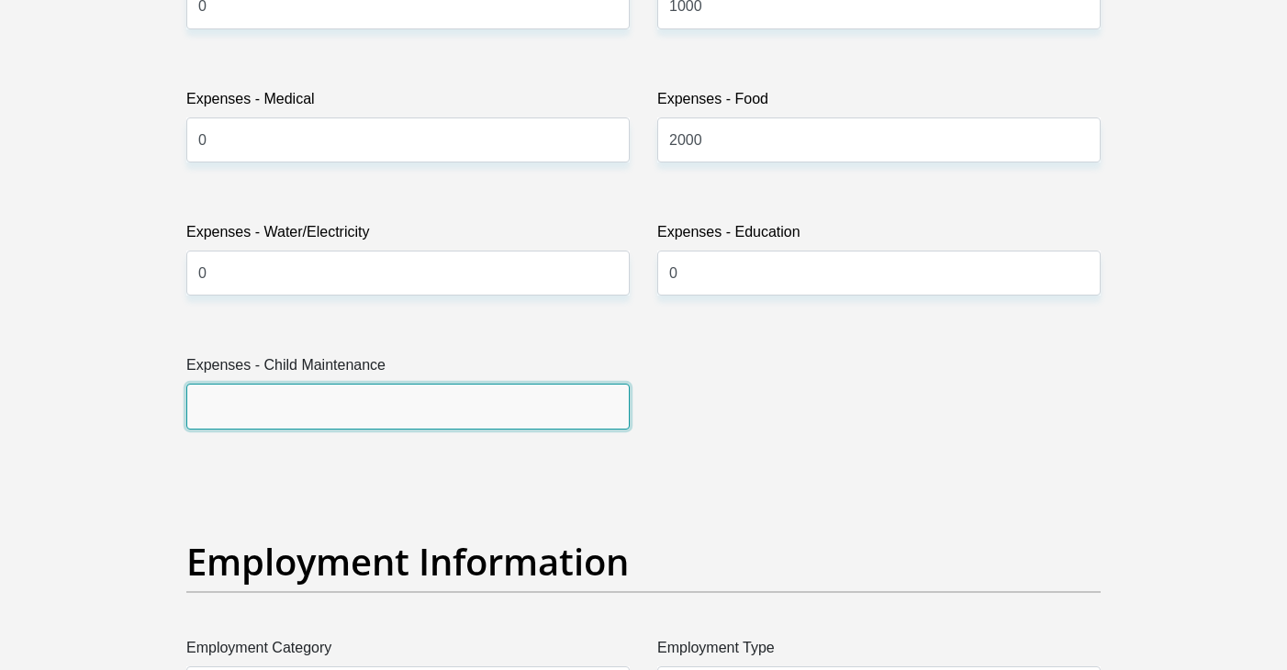
click at [500, 419] on input "Expenses - Child Maintenance" at bounding box center [407, 406] width 443 height 45
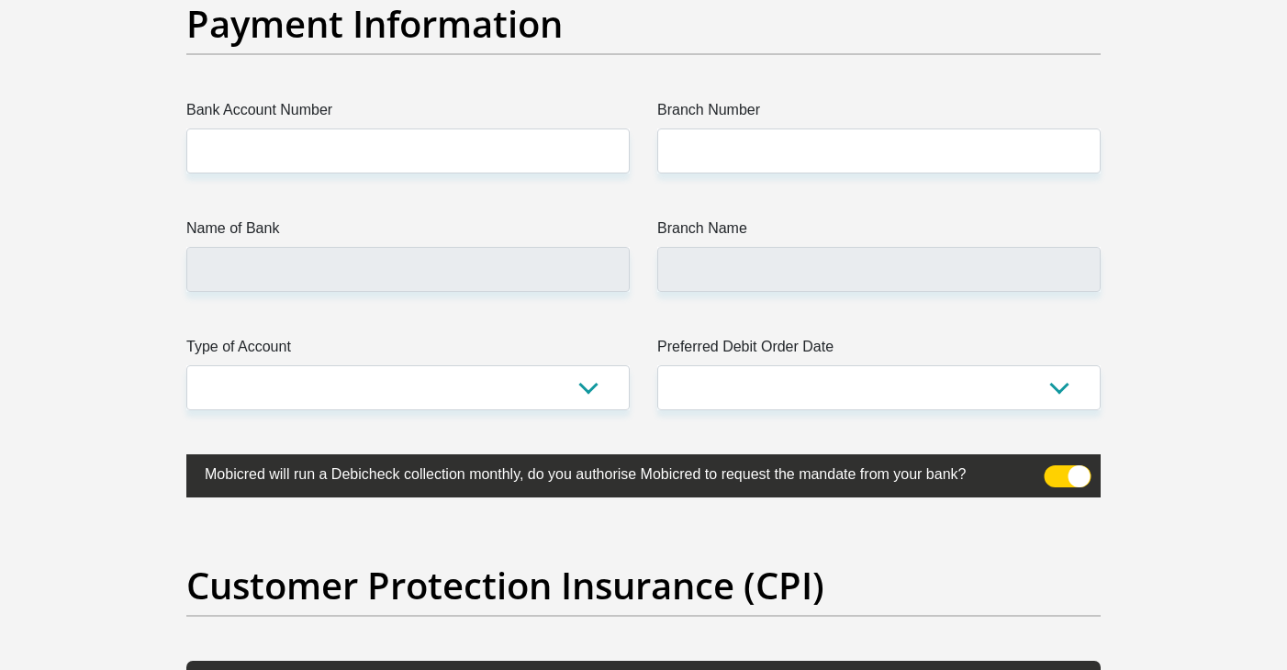
scroll to position [4271, 0]
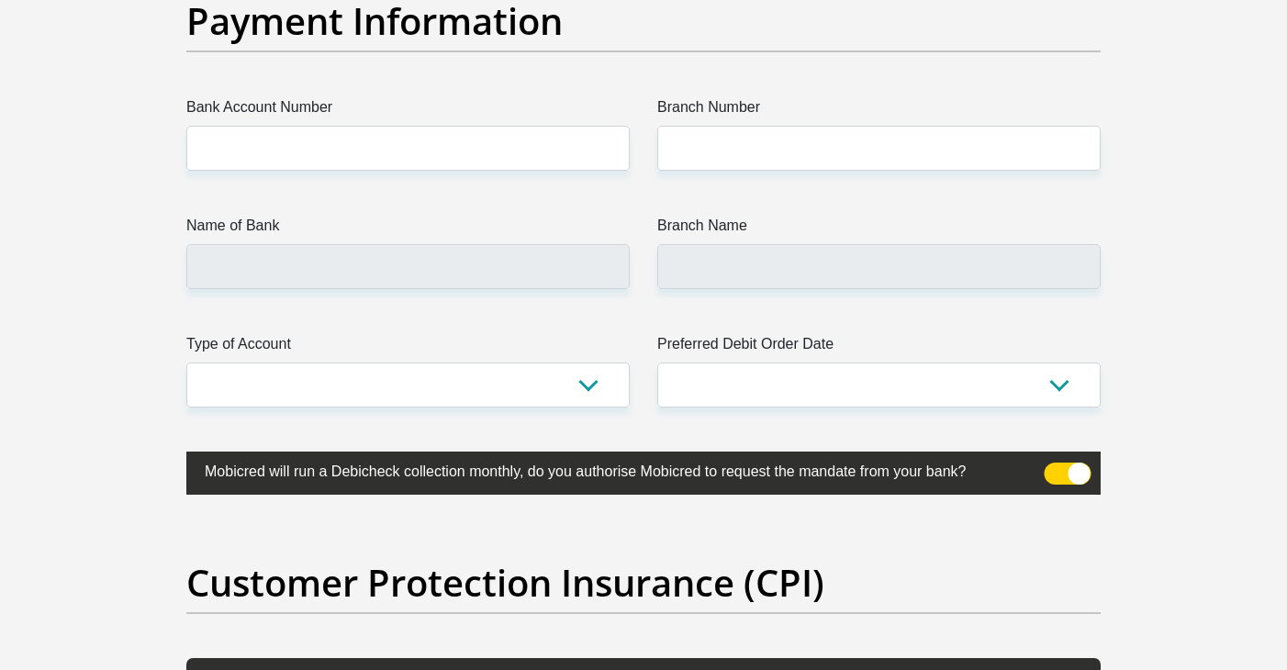
type input "0"
click at [1072, 470] on span at bounding box center [1068, 474] width 47 height 22
click at [1055, 467] on input "checkbox" at bounding box center [1055, 467] width 0 height 0
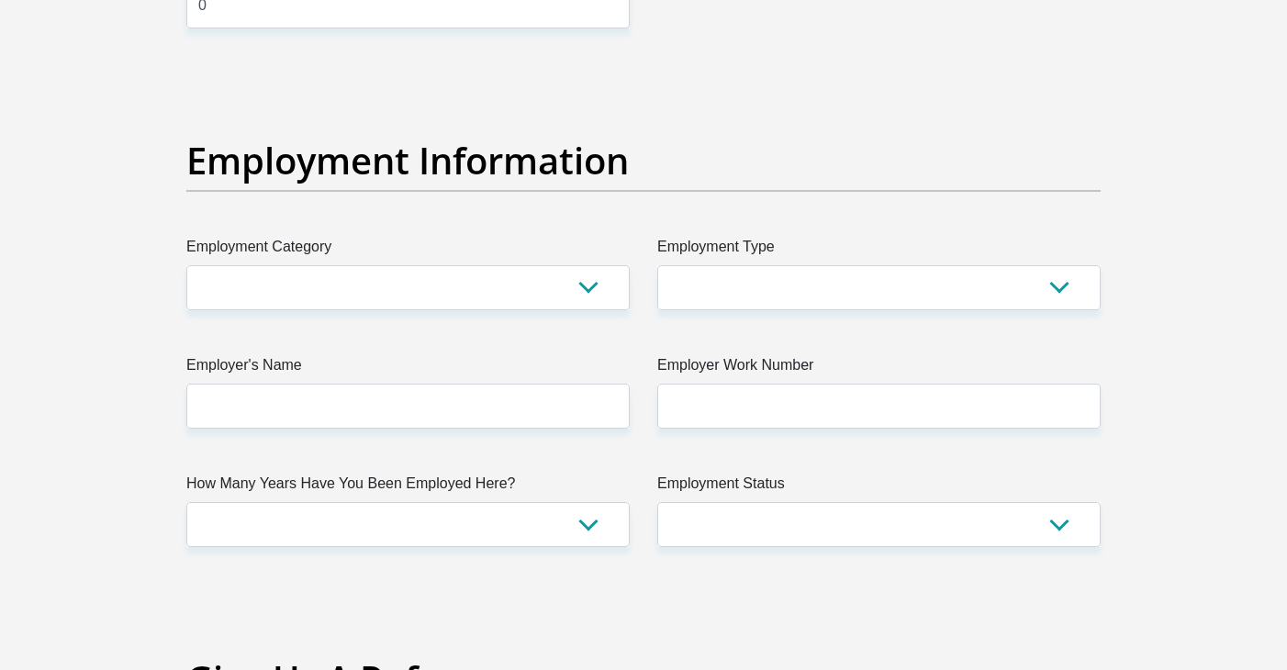
scroll to position [3208, 0]
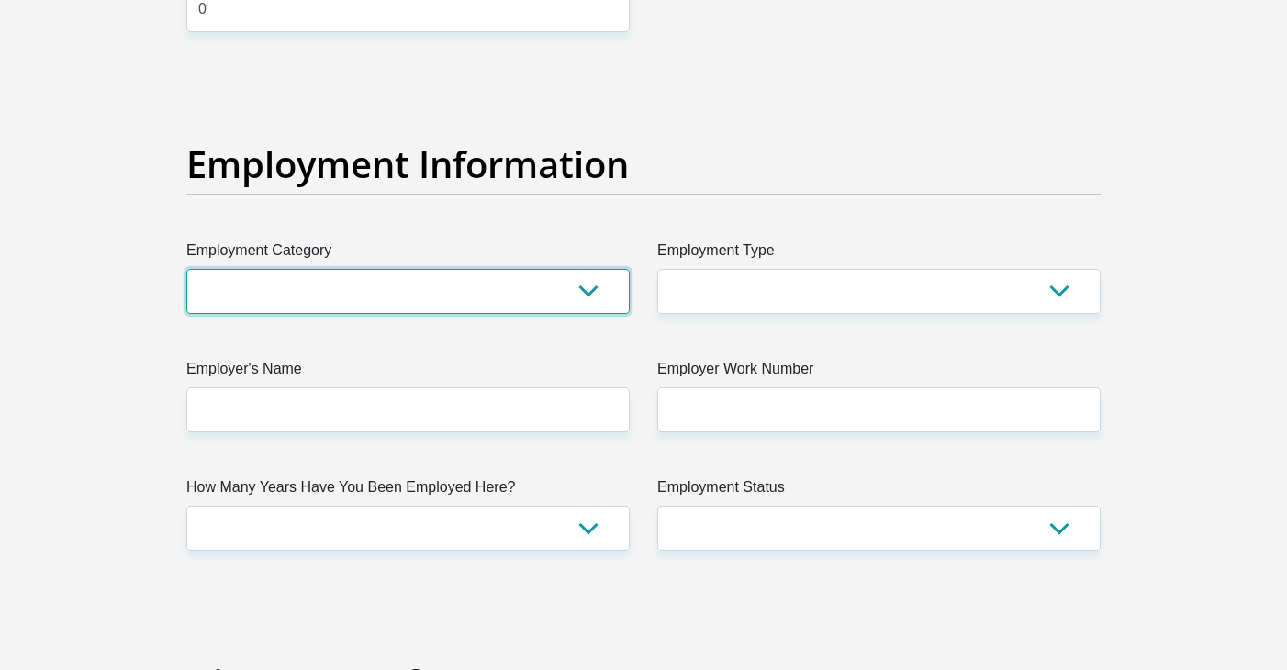
click at [548, 276] on select "AGRICULTURE ALCOHOL & TOBACCO CONSTRUCTION MATERIALS METALLURGY EQUIPMENT FOR R…" at bounding box center [407, 291] width 443 height 45
select select "17"
click at [186, 269] on select "AGRICULTURE ALCOHOL & TOBACCO CONSTRUCTION MATERIALS METALLURGY EQUIPMENT FOR R…" at bounding box center [407, 291] width 443 height 45
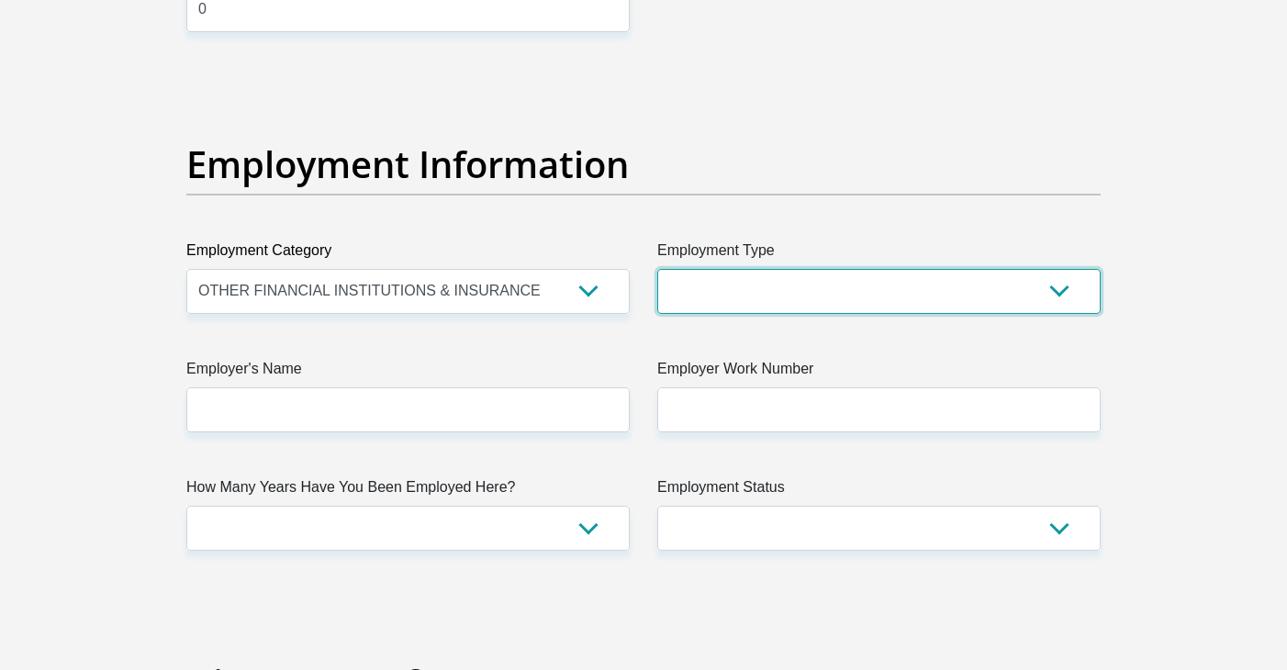
click at [787, 294] on select "College/Lecturer Craft Seller Creative Driver Executive Farmer Forces - Non Com…" at bounding box center [878, 291] width 443 height 45
select select "Unknown/Other"
click at [657, 269] on select "College/Lecturer Craft Seller Creative Driver Executive Farmer Forces - Non Com…" at bounding box center [878, 291] width 443 height 45
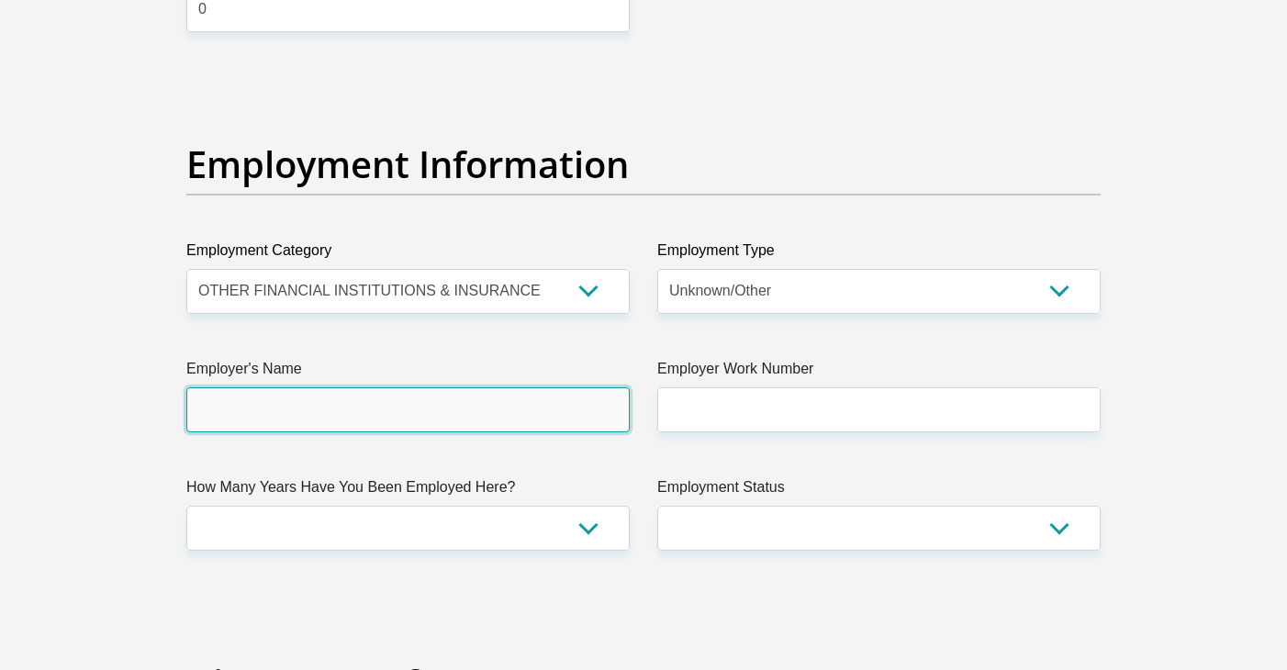
click at [570, 412] on input "Employer's Name" at bounding box center [407, 409] width 443 height 45
type input "DiscoveryBank"
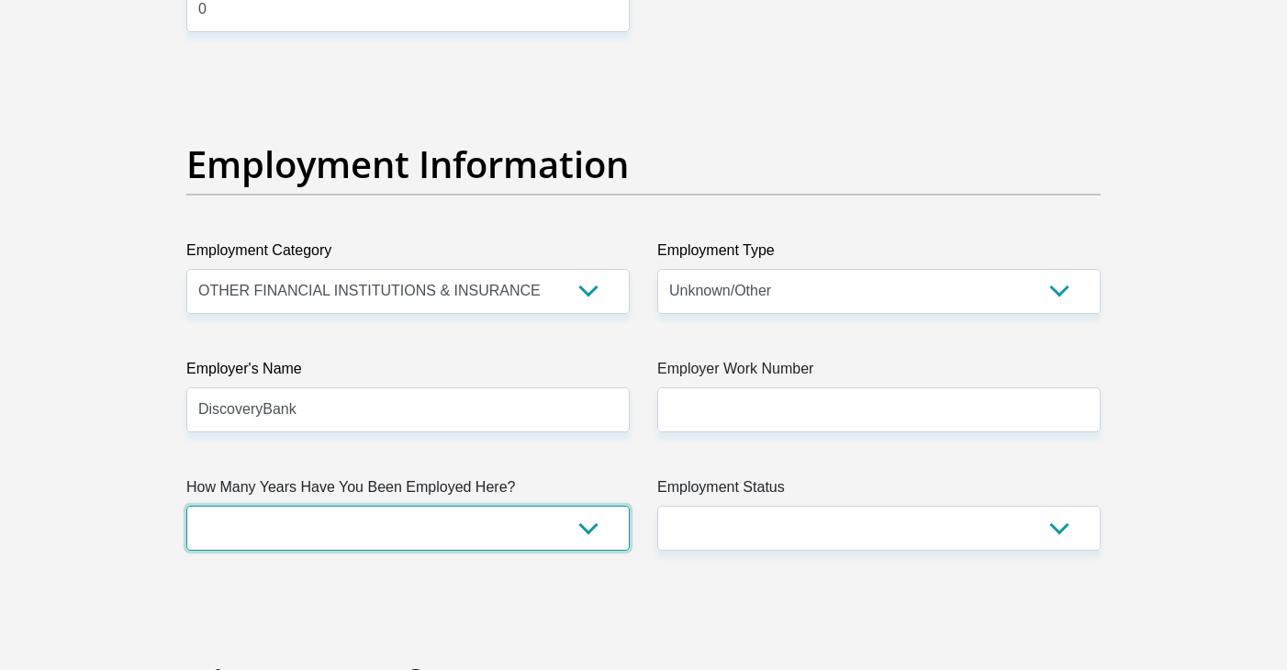
click at [526, 535] on select "less than 1 year 1-3 years 3-5 years 5+ years" at bounding box center [407, 528] width 443 height 45
select select "6"
click at [186, 506] on select "less than 1 year 1-3 years 3-5 years 5+ years" at bounding box center [407, 528] width 443 height 45
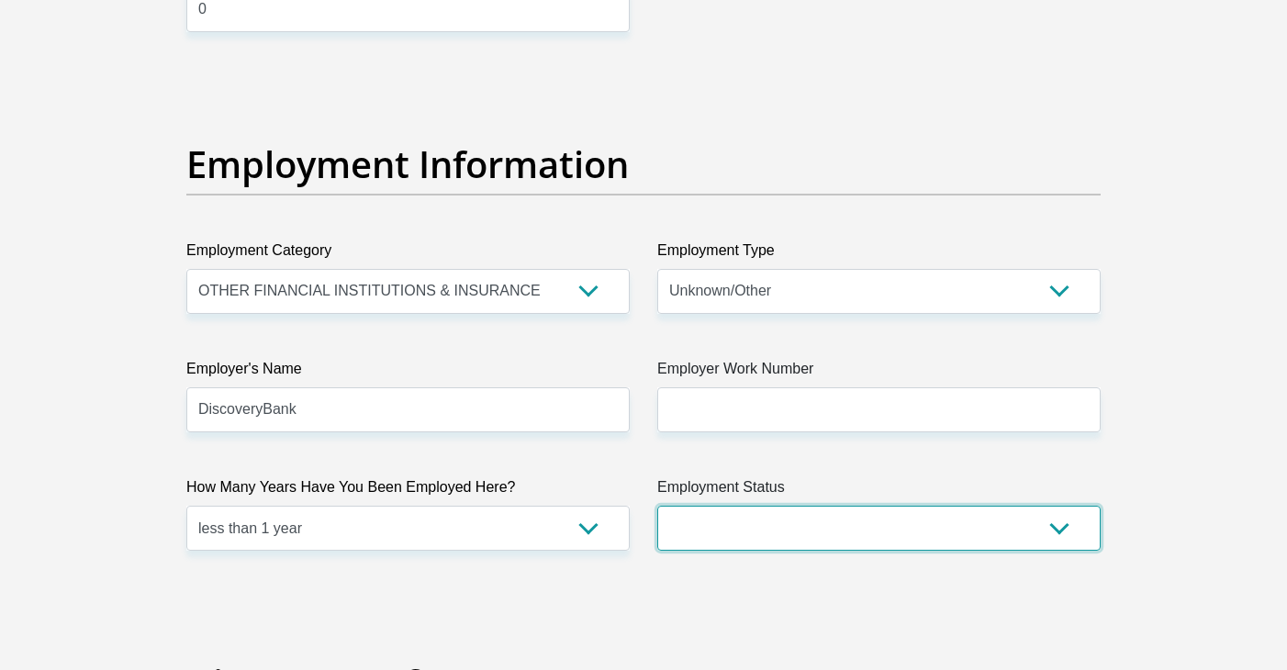
click at [885, 525] on select "Permanent/Full-time Part-time/Casual Contract Worker Self-Employed Housewife Re…" at bounding box center [878, 528] width 443 height 45
select select "1"
click at [657, 506] on select "Permanent/Full-time Part-time/Casual Contract Worker Self-Employed Housewife Re…" at bounding box center [878, 528] width 443 height 45
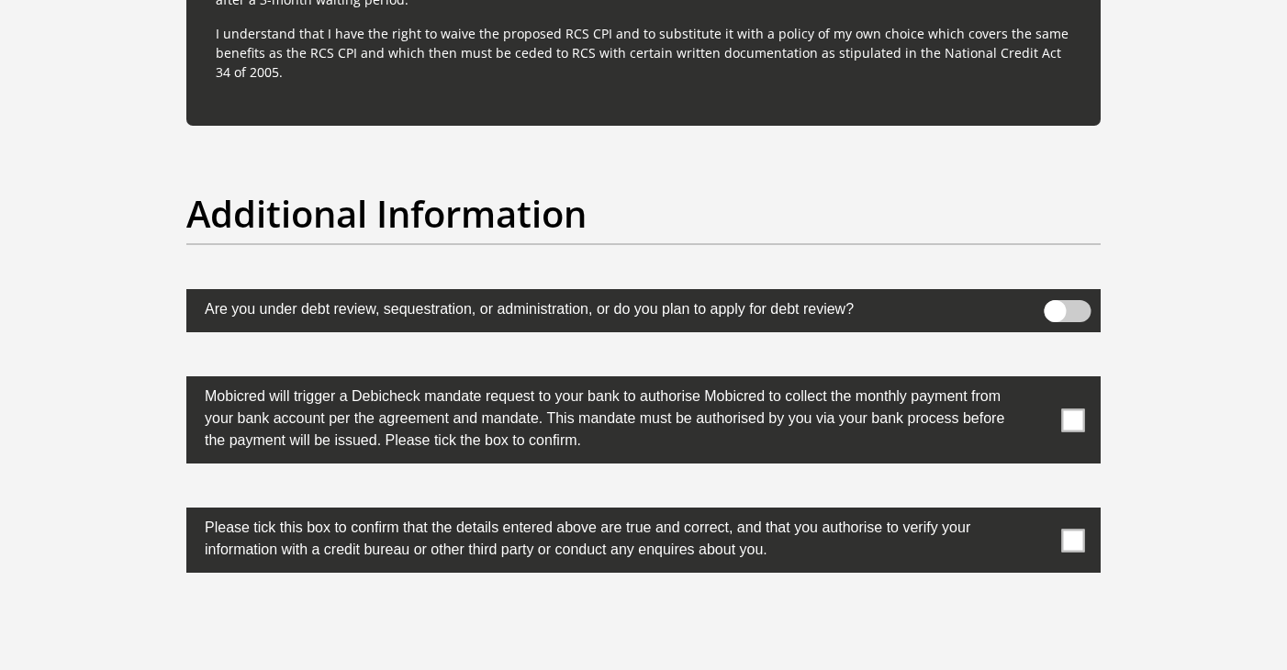
scroll to position [5571, 0]
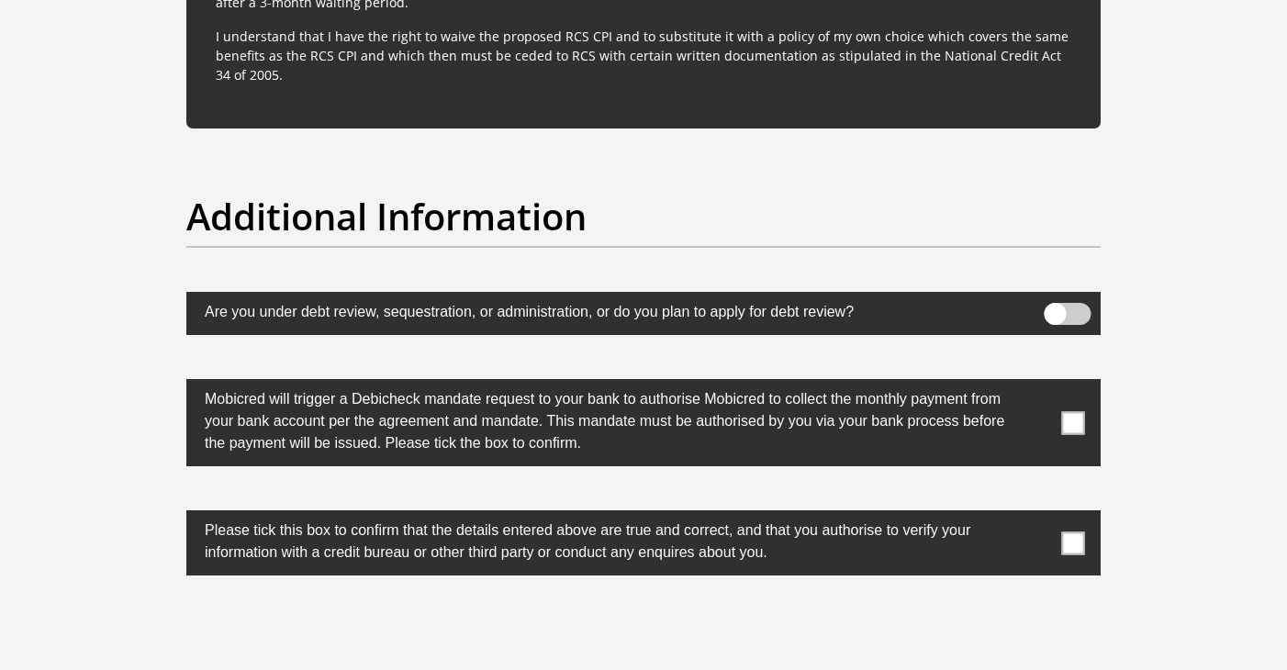
click at [1071, 431] on span at bounding box center [1073, 422] width 23 height 23
click at [1037, 384] on input "checkbox" at bounding box center [1037, 384] width 0 height 0
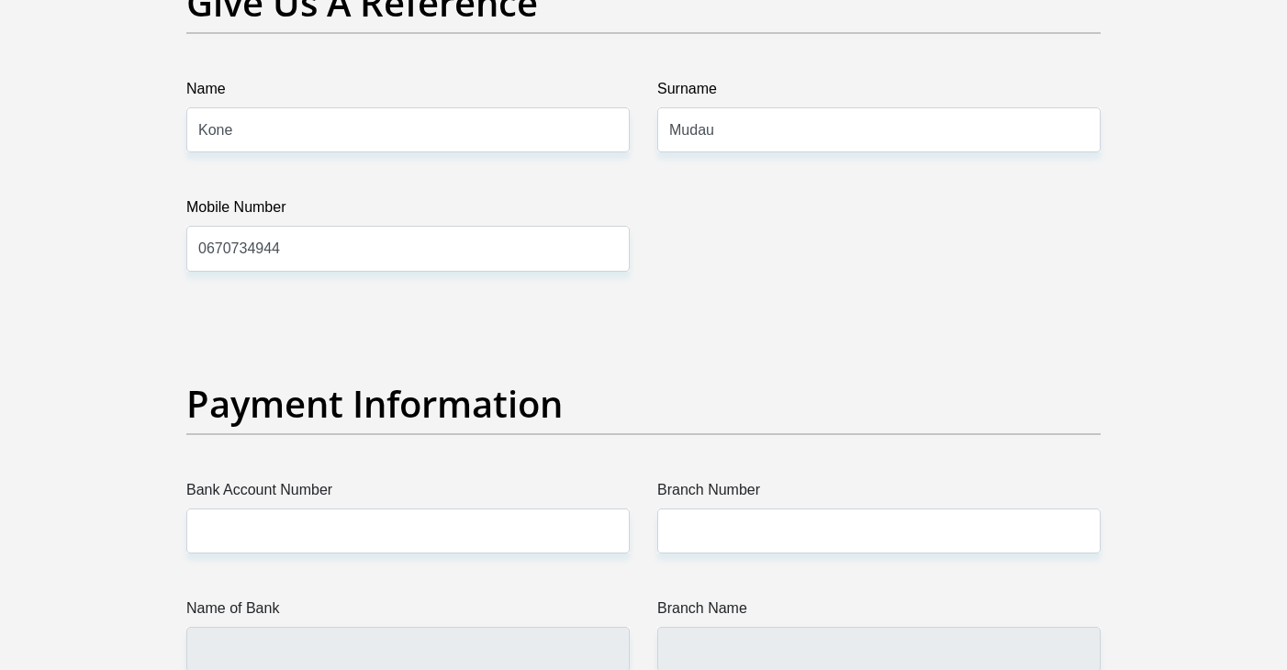
scroll to position [3920, 0]
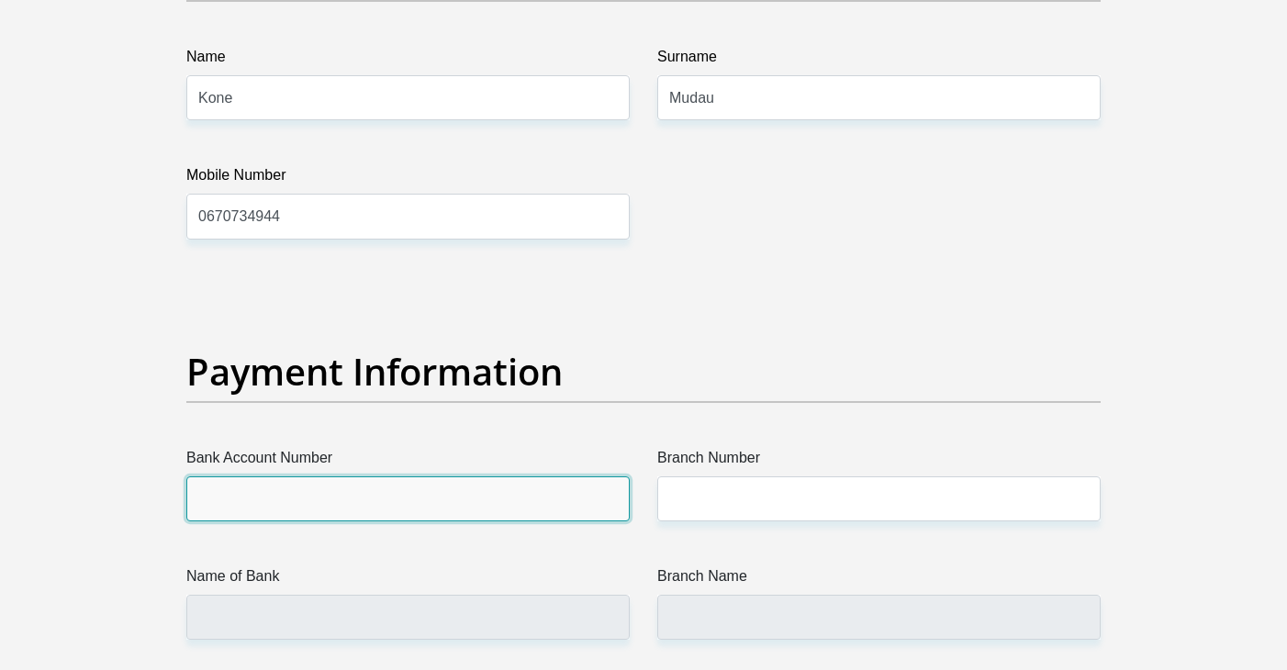
click at [575, 483] on input "Bank Account Number" at bounding box center [407, 499] width 443 height 45
type input "15782820481"
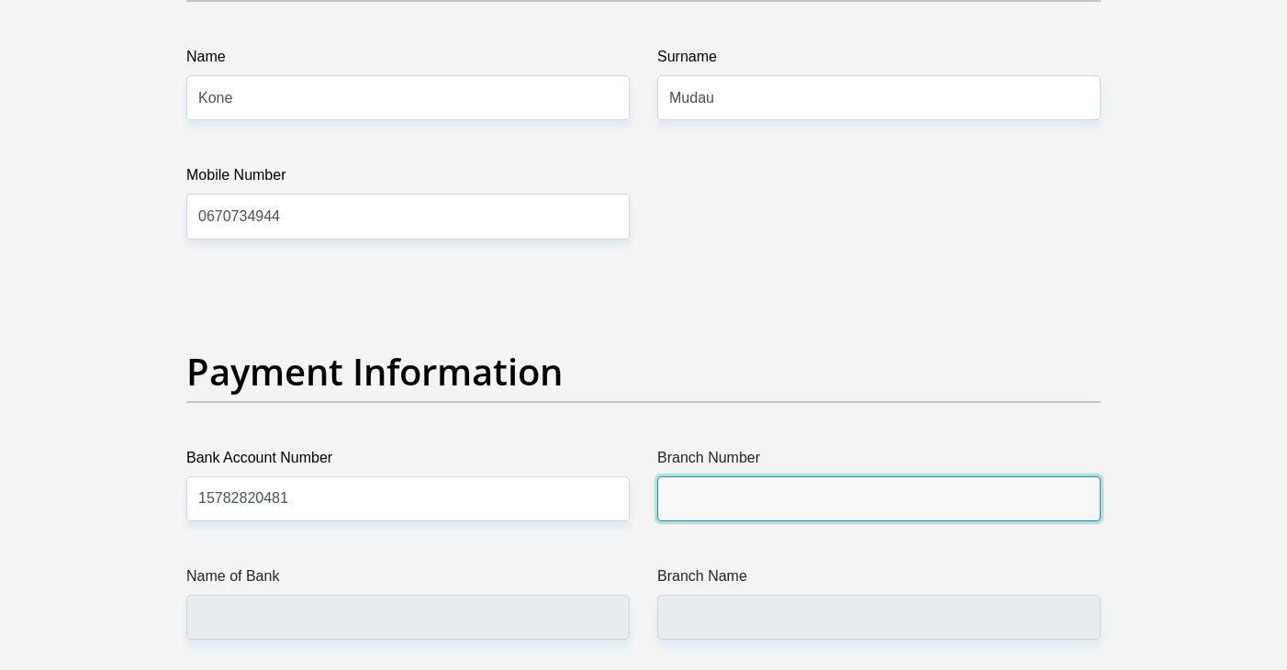
click at [755, 501] on input "Branch Number" at bounding box center [878, 499] width 443 height 45
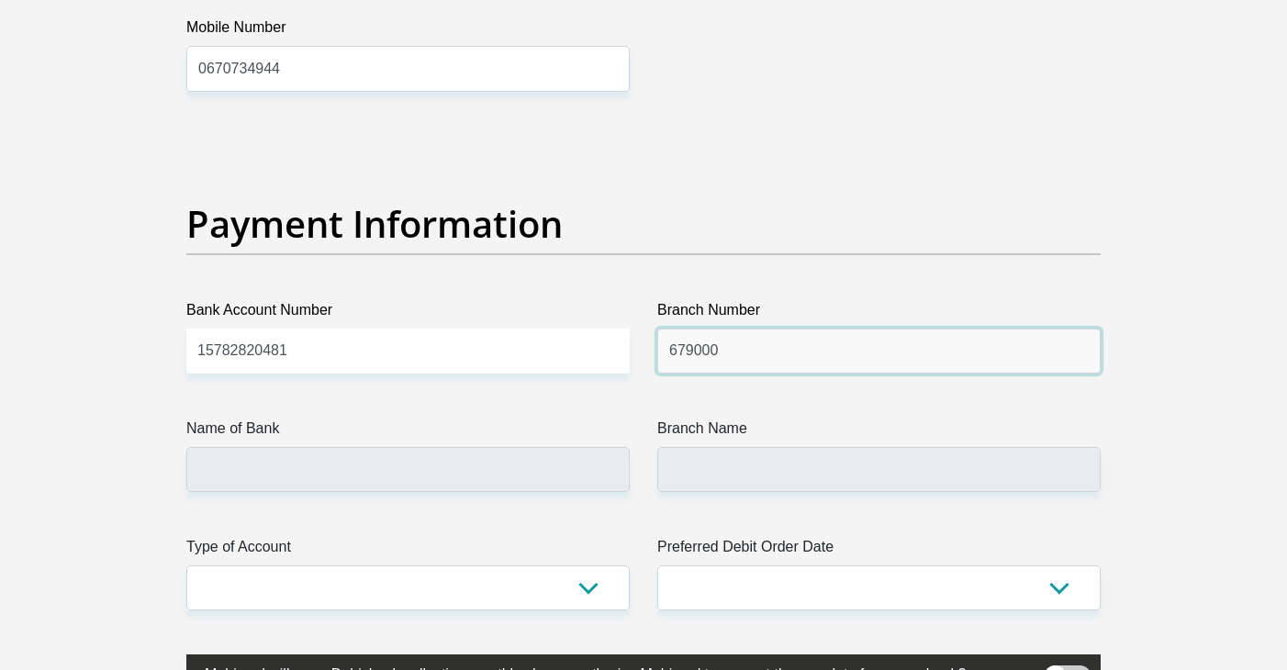
scroll to position [4070, 0]
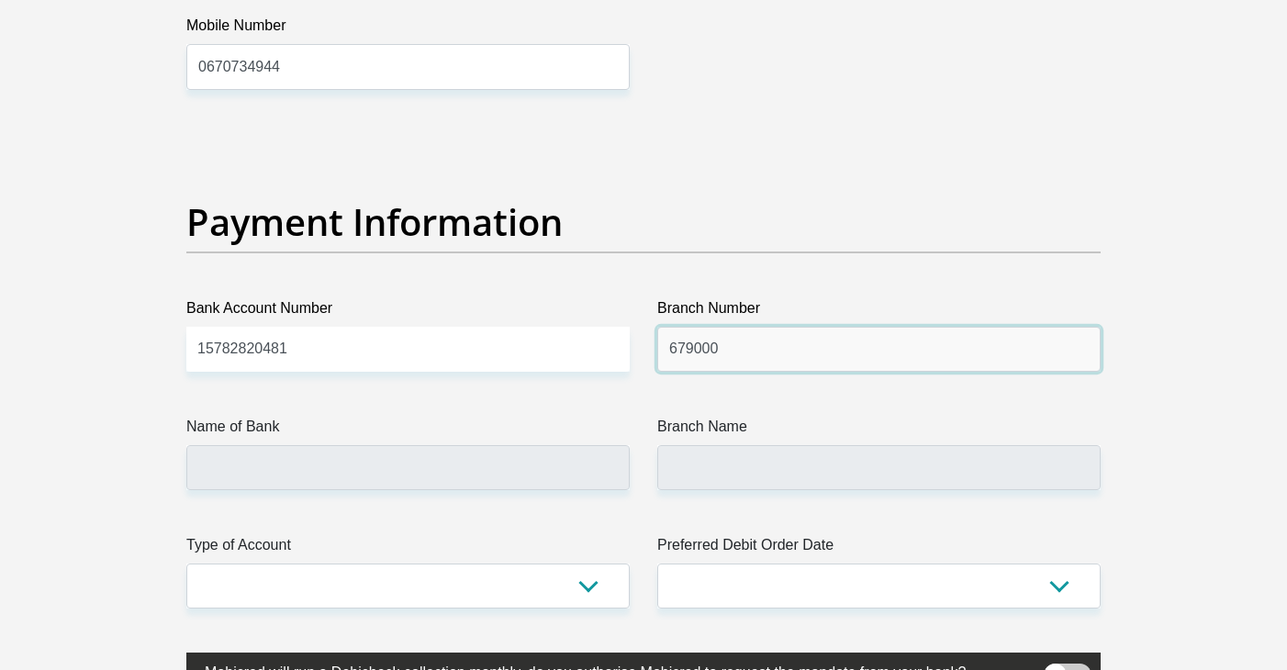
type input "679000"
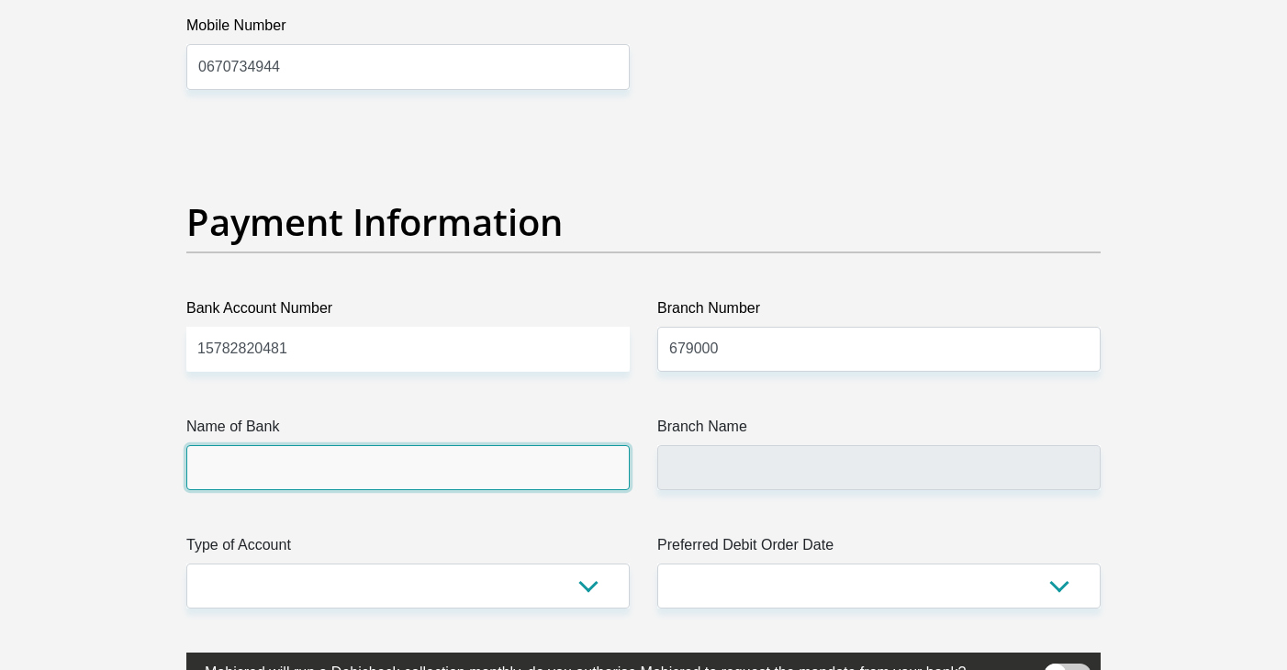
click at [573, 457] on input "Name of Bank" at bounding box center [407, 467] width 443 height 45
type input "DISCOVERY BANK LTD"
type input "DISCOVERY UNIVERSAL BRANCH"
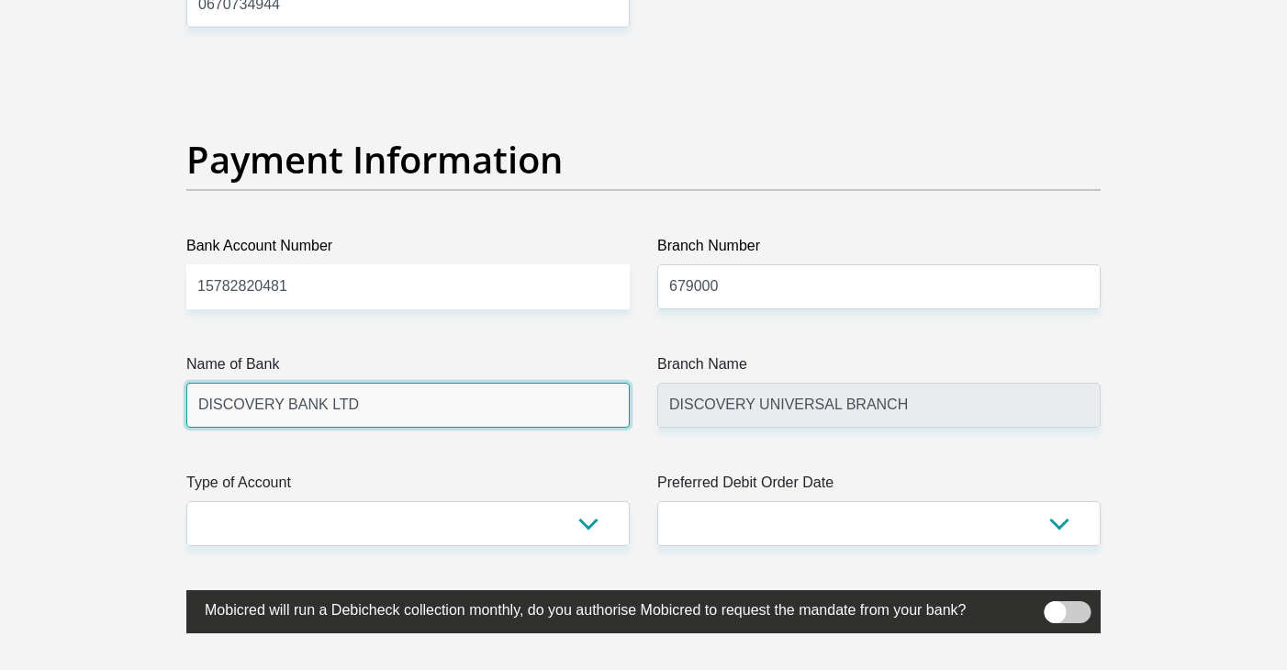
scroll to position [4144, 0]
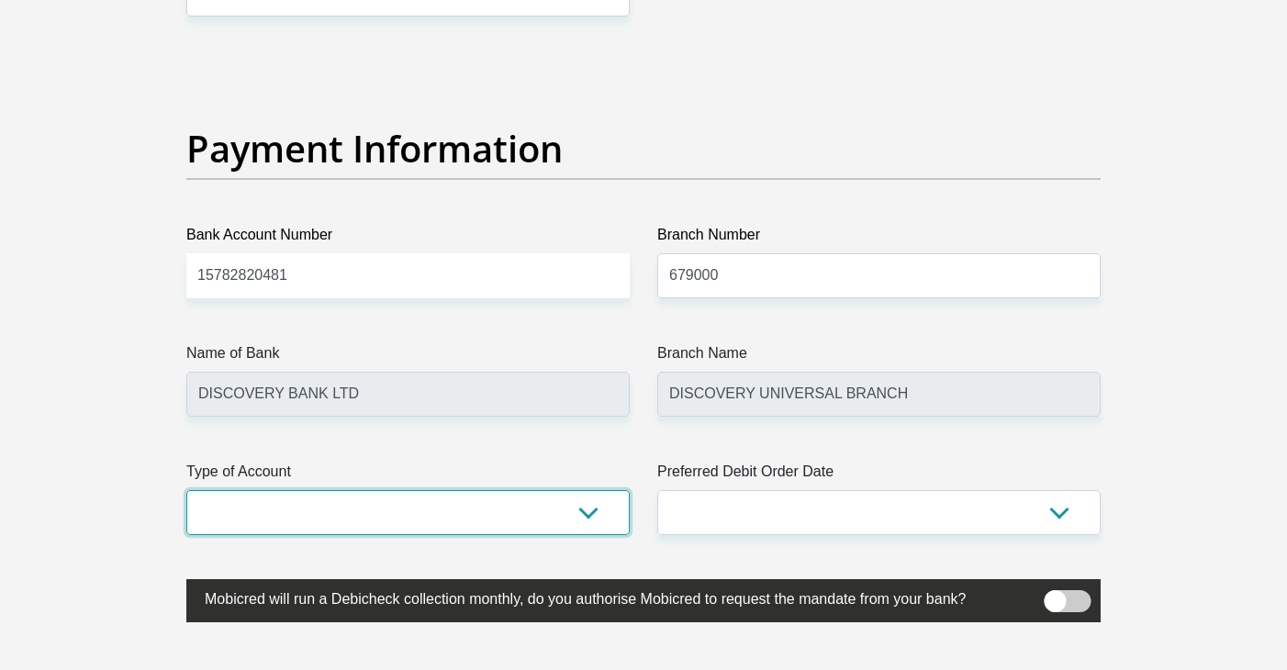
click at [555, 514] on select "Cheque Savings" at bounding box center [407, 512] width 443 height 45
select select "CUR"
click at [186, 490] on select "Cheque Savings" at bounding box center [407, 512] width 443 height 45
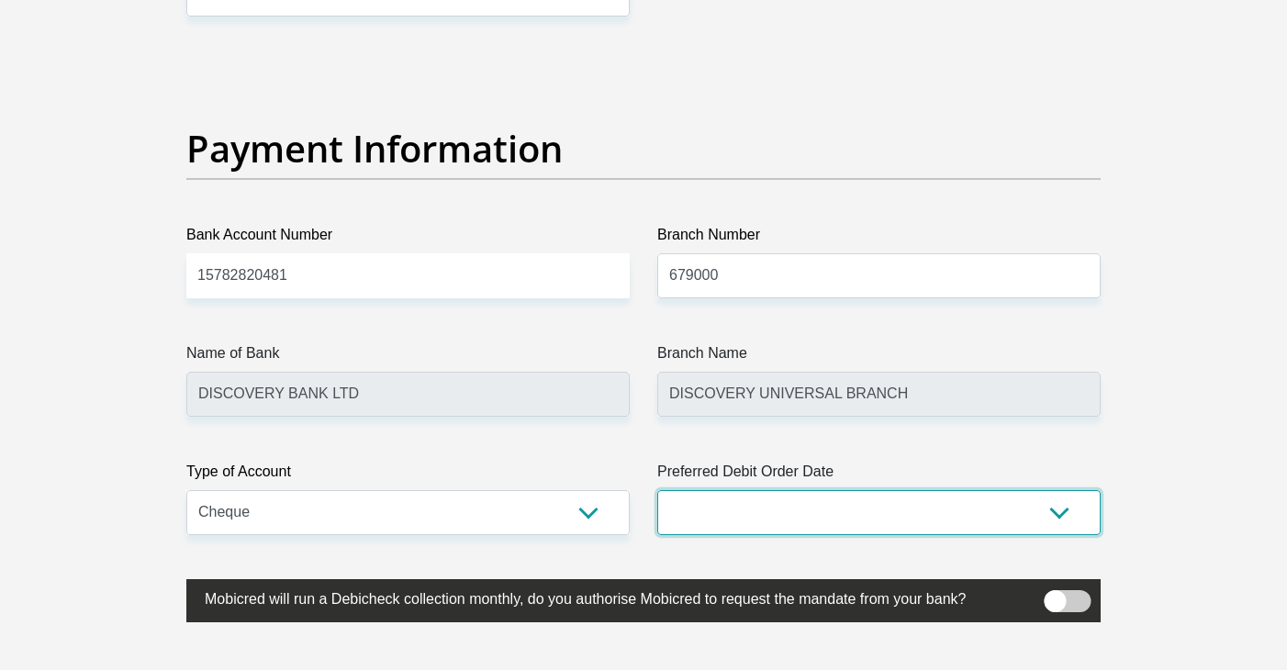
click at [841, 528] on select "1st 2nd 3rd 4th 5th 7th 18th 19th 20th 21st 22nd 23rd 24th 25th 26th 27th 28th …" at bounding box center [878, 512] width 443 height 45
select select "21"
click at [657, 490] on select "1st 2nd 3rd 4th 5th 7th 18th 19th 20th 21st 22nd 23rd 24th 25th 26th 27th 28th …" at bounding box center [878, 512] width 443 height 45
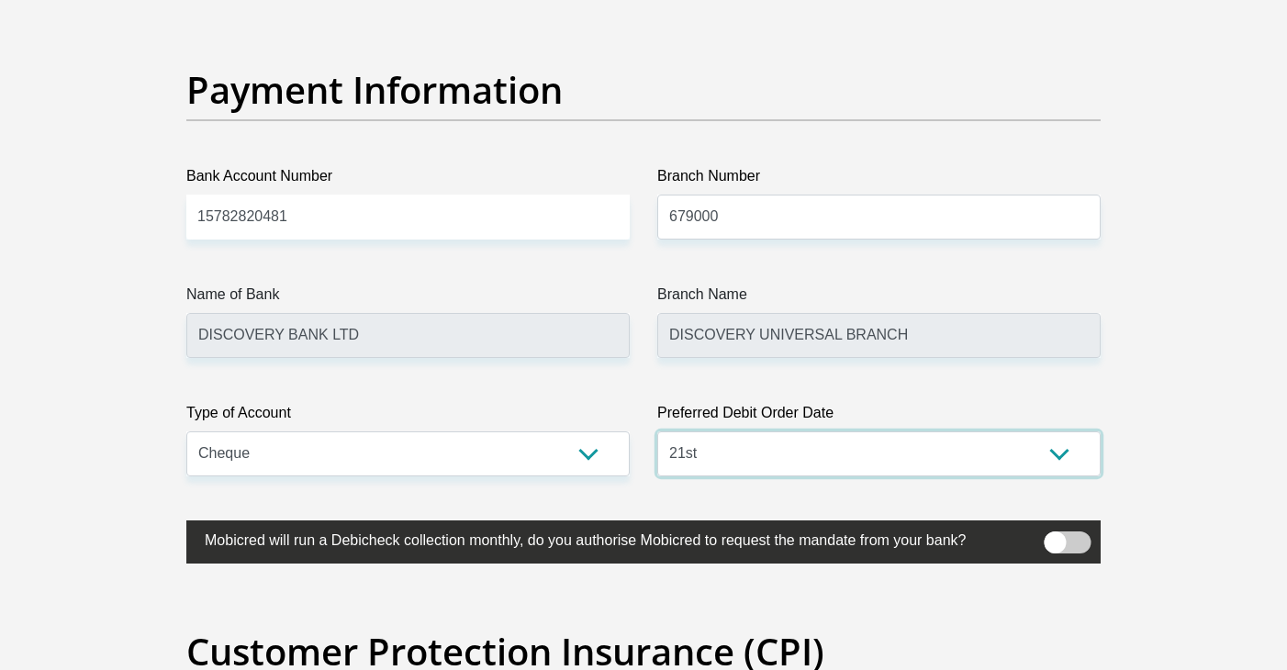
scroll to position [4207, 0]
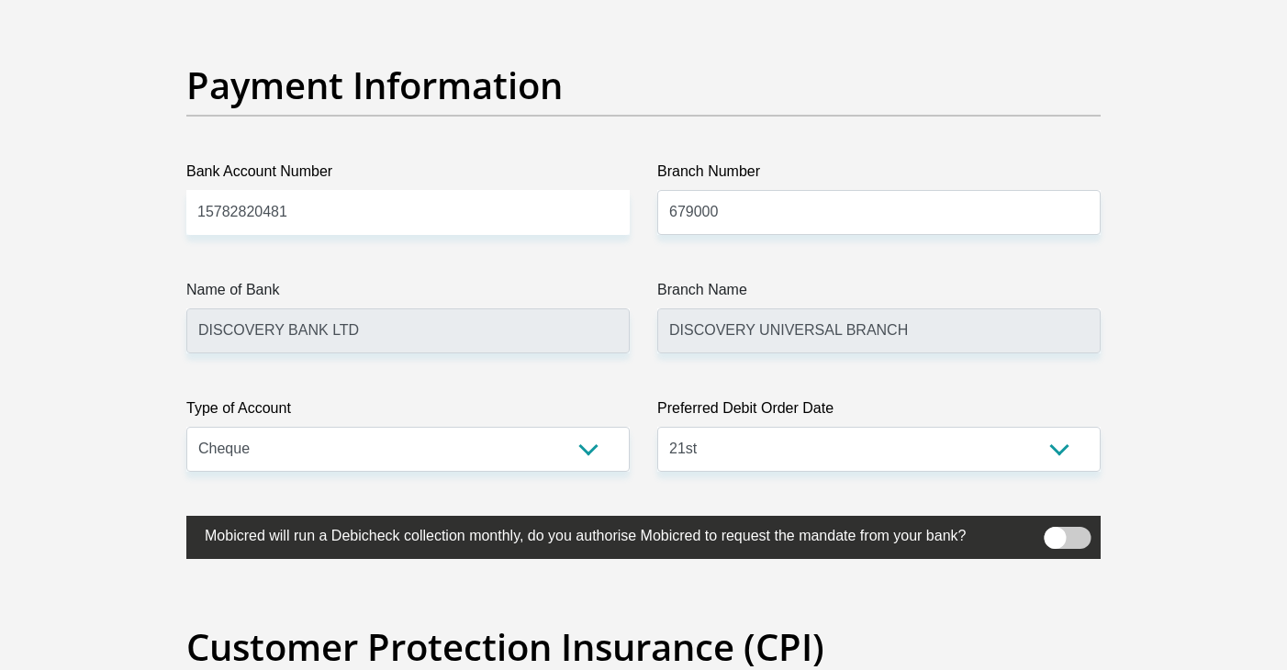
click at [1046, 532] on span at bounding box center [1068, 538] width 47 height 22
click at [1055, 532] on input "checkbox" at bounding box center [1055, 532] width 0 height 0
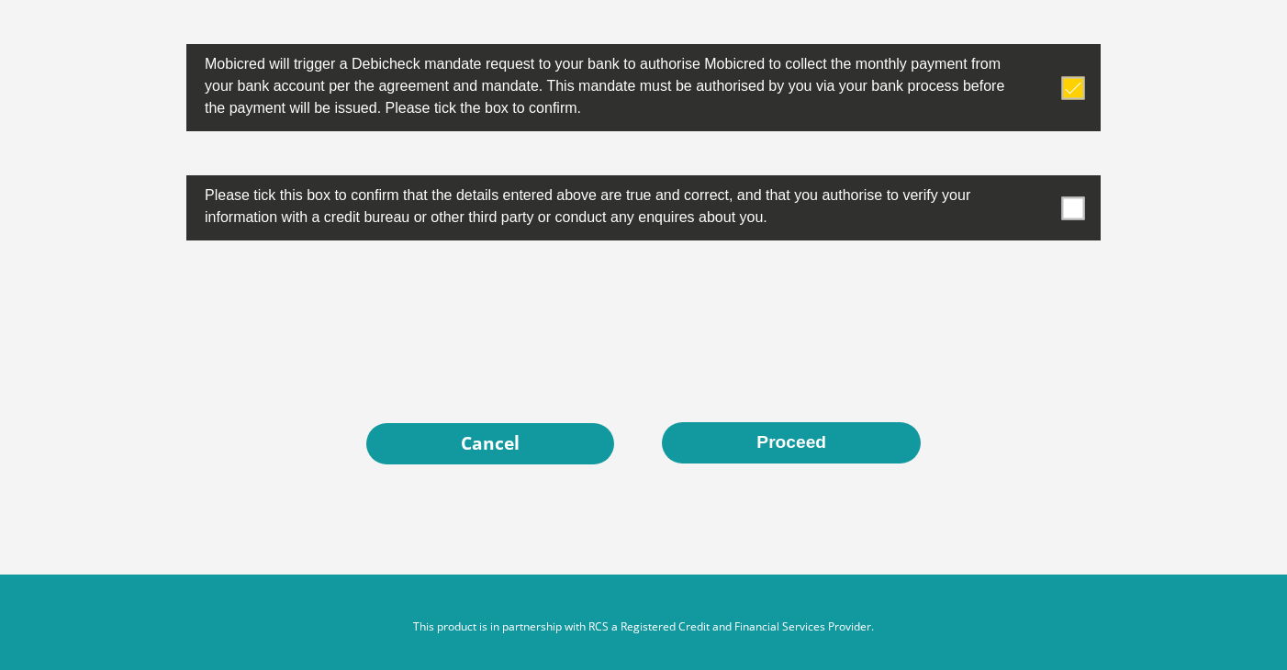
scroll to position [5917, 0]
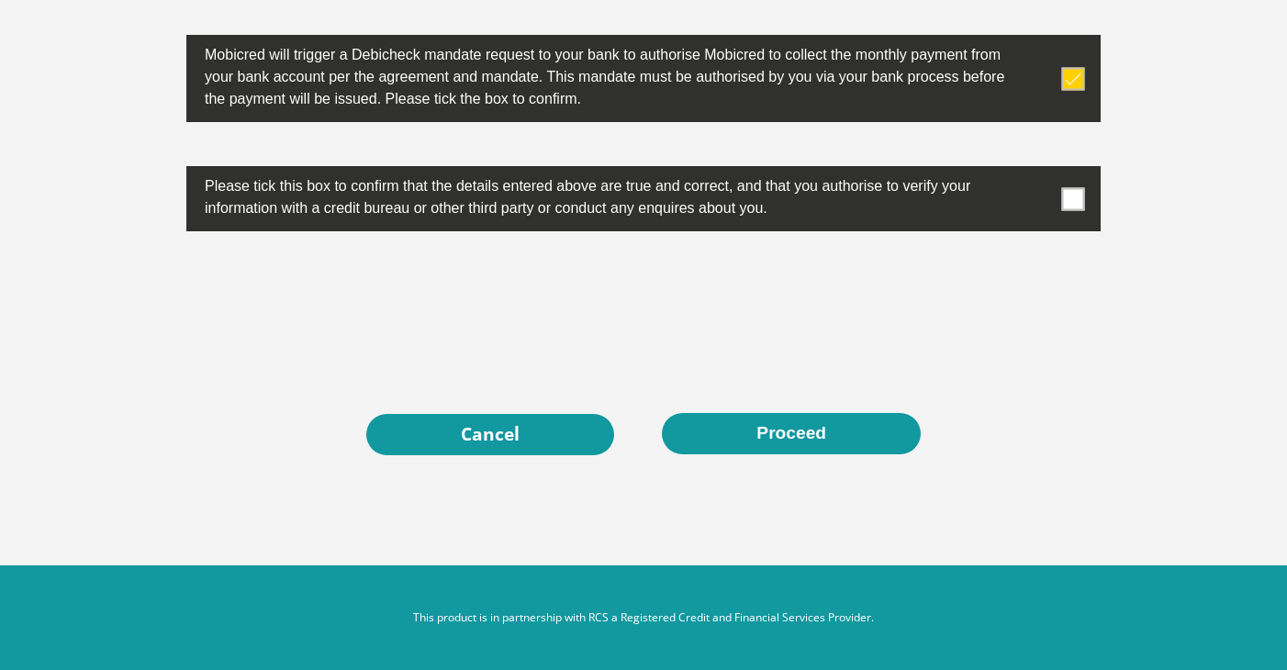
click at [1066, 206] on span at bounding box center [1073, 198] width 23 height 23
click at [1037, 171] on input "checkbox" at bounding box center [1037, 171] width 0 height 0
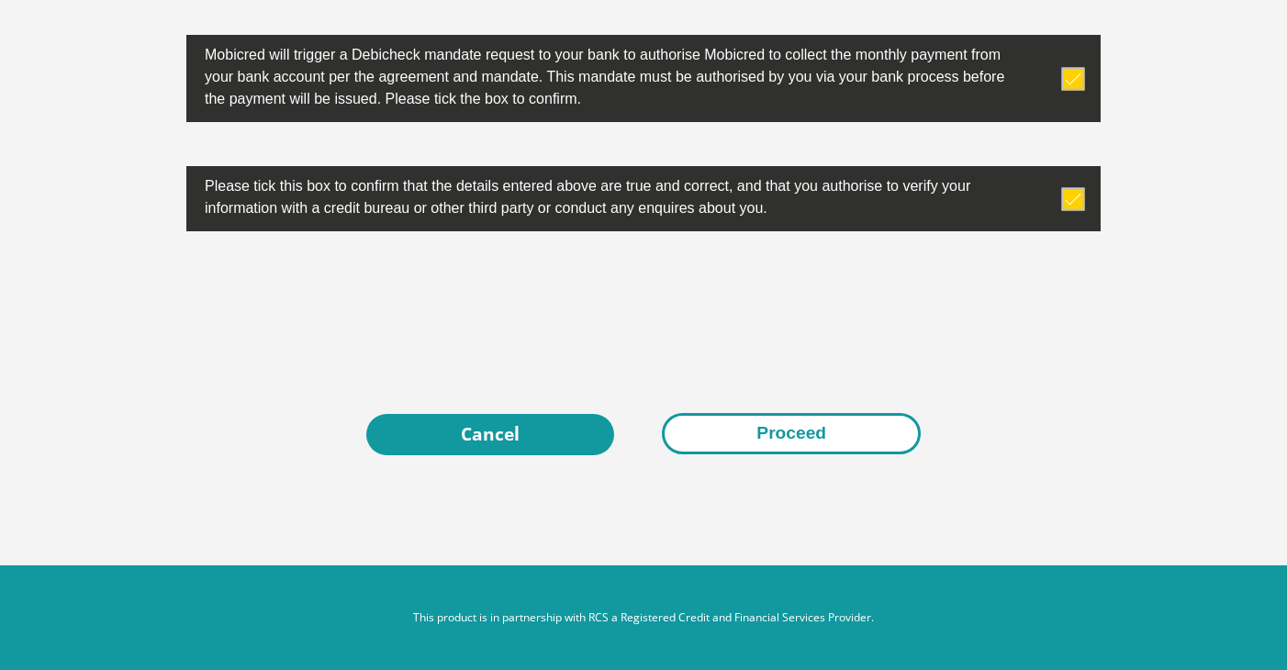
click at [880, 423] on button "Proceed" at bounding box center [791, 433] width 259 height 41
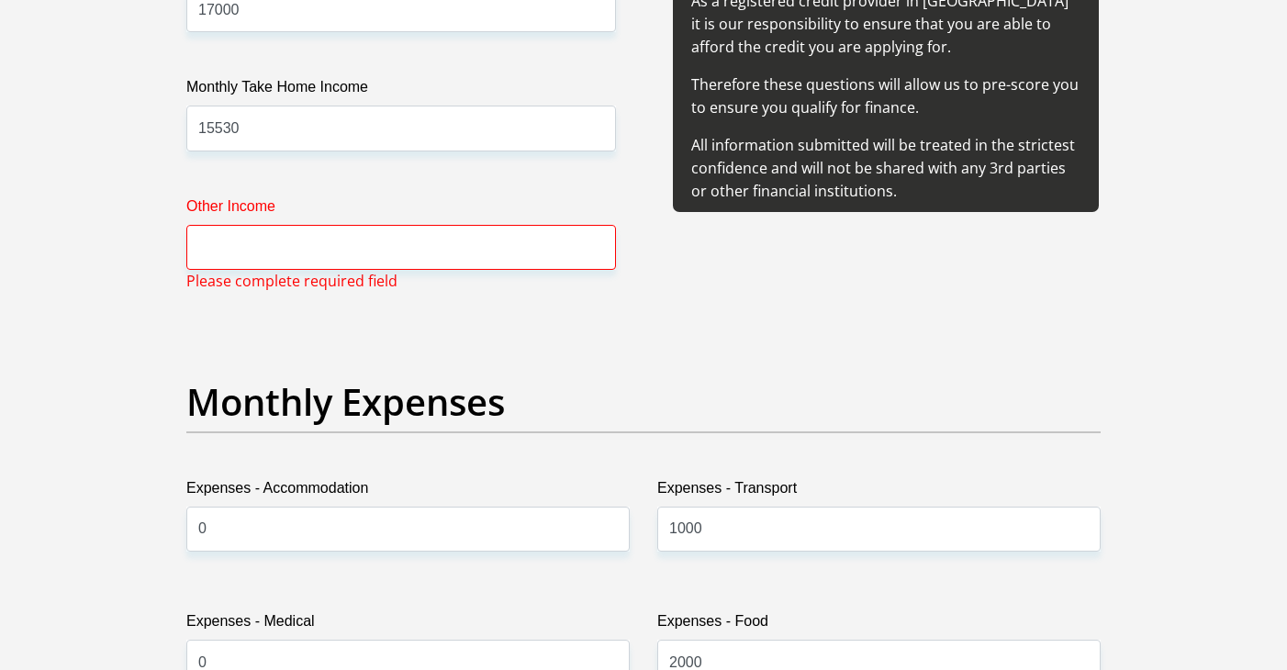
scroll to position [2273, 0]
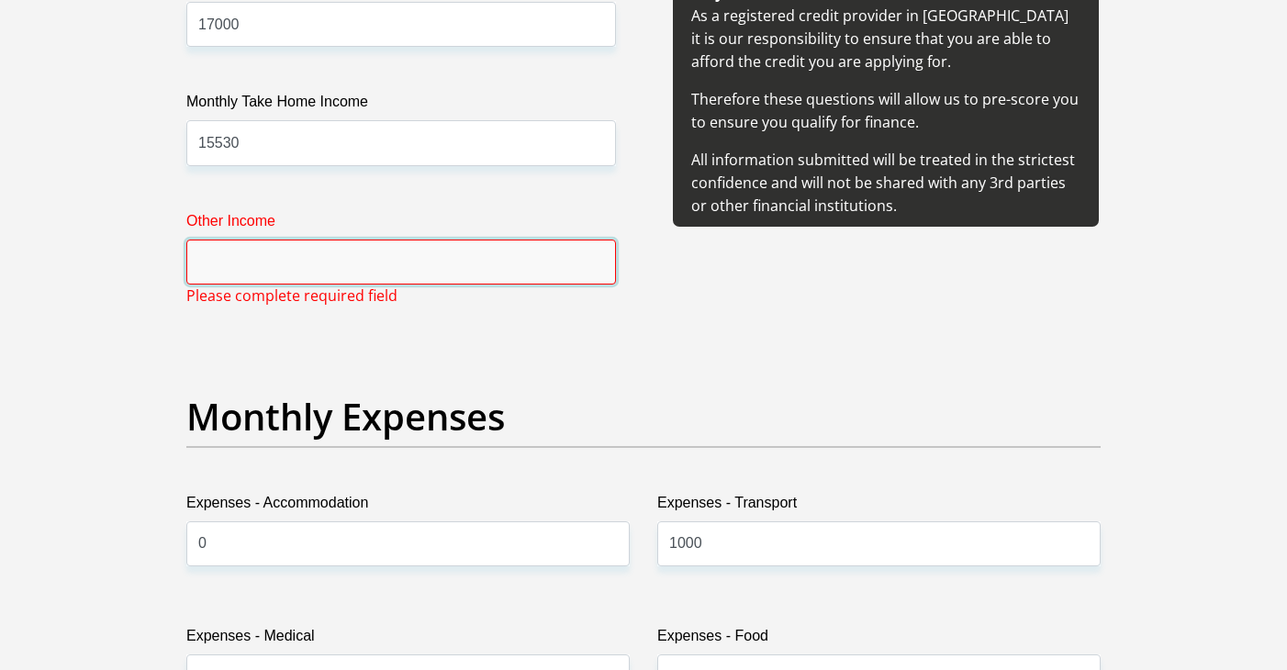
click at [532, 242] on input "Other Income" at bounding box center [401, 262] width 430 height 45
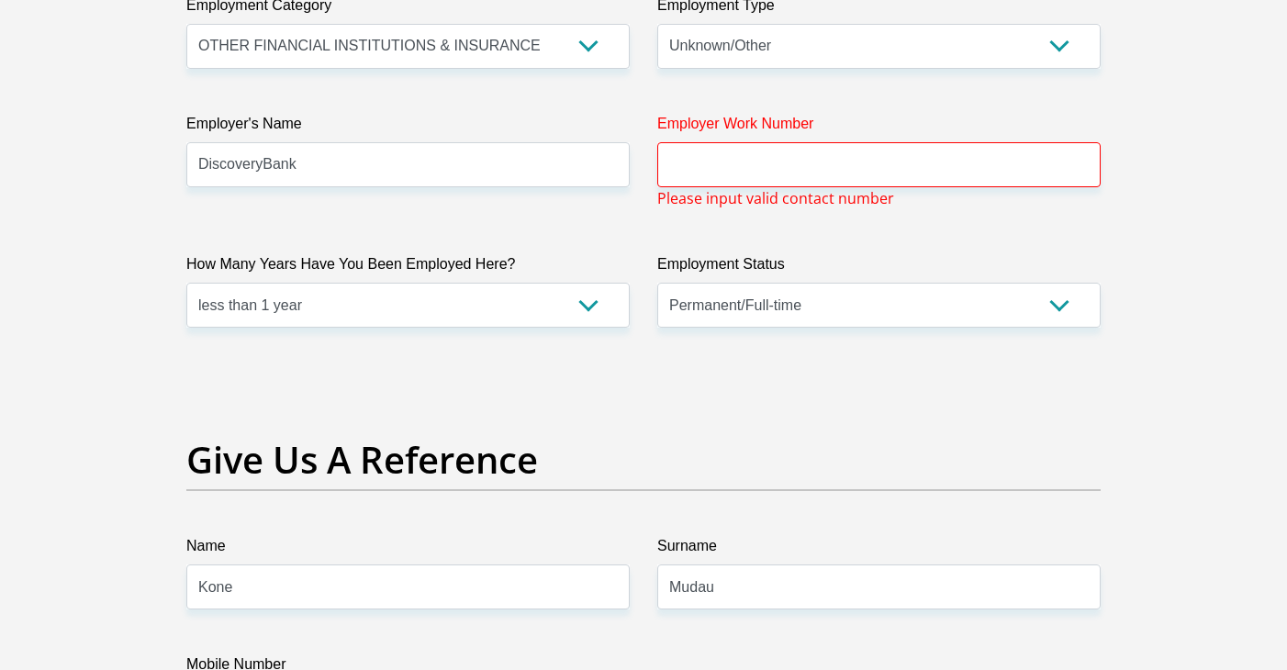
scroll to position [3470, 0]
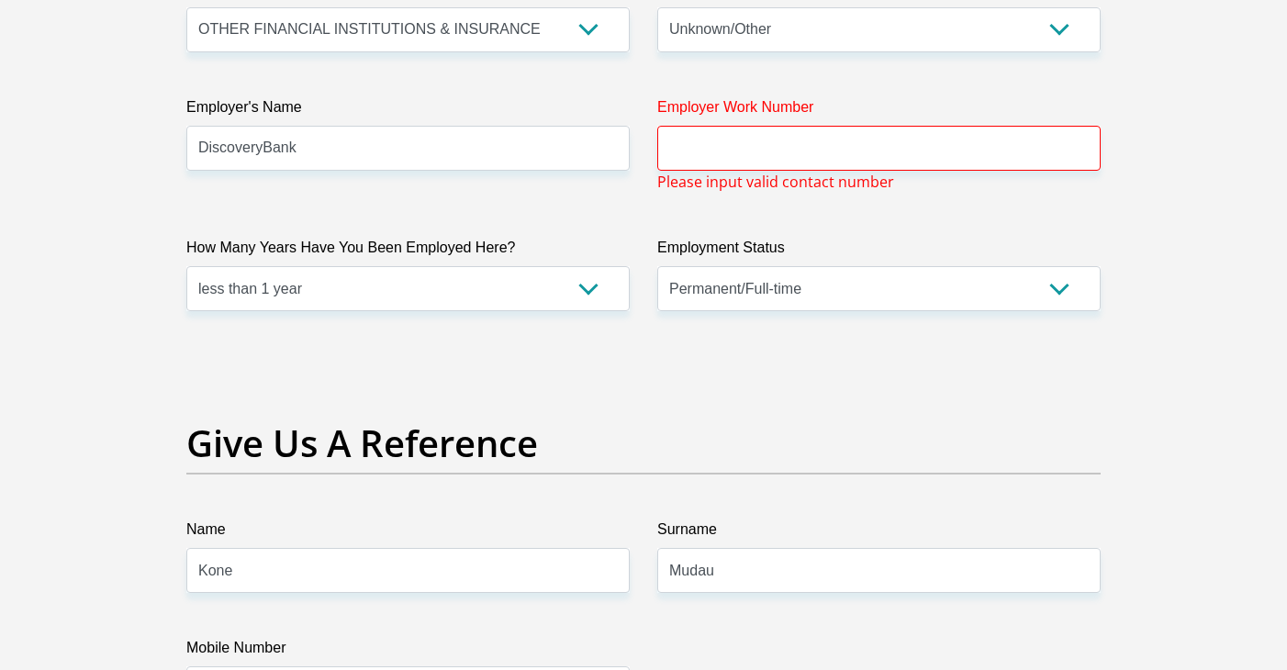
type input "0"
click at [723, 129] on input "Employer Work Number" at bounding box center [878, 148] width 443 height 45
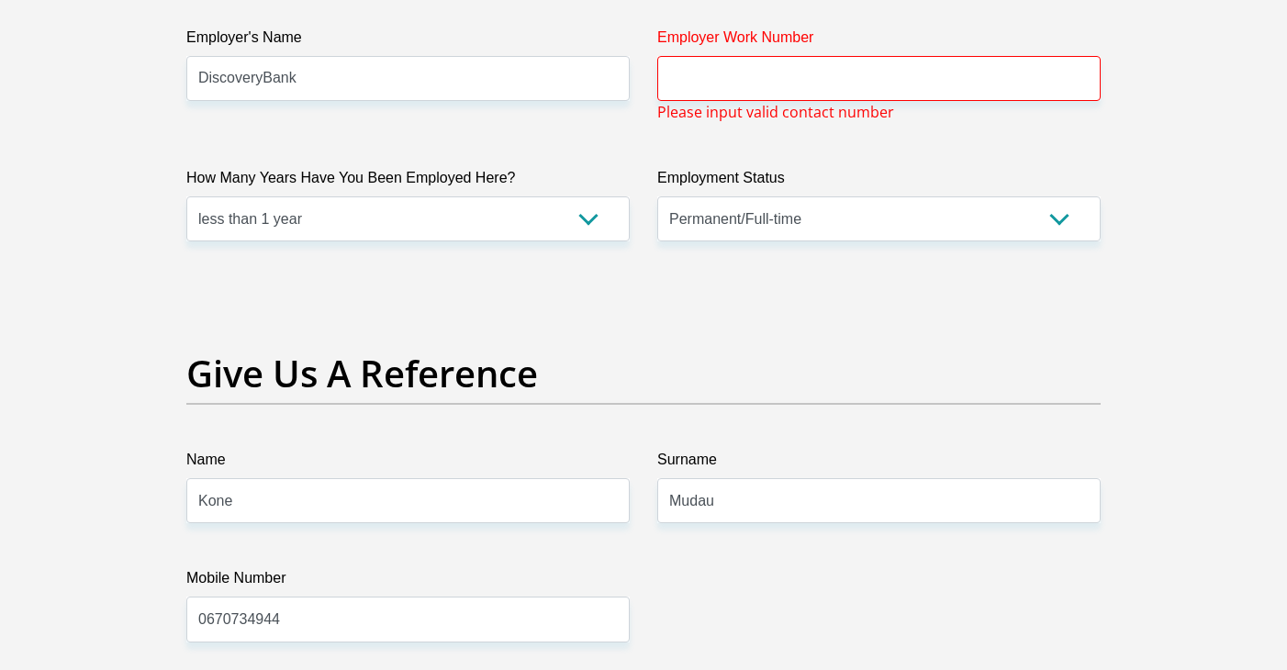
scroll to position [3500, 0]
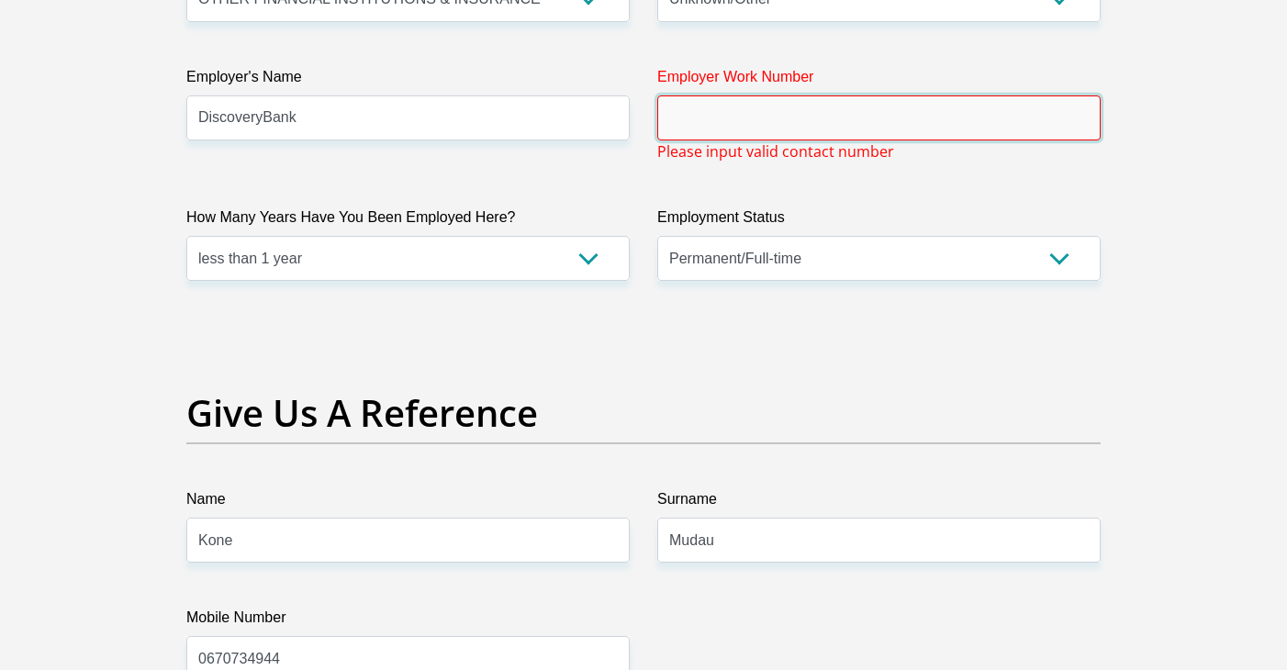
click at [769, 118] on input "Employer Work Number" at bounding box center [878, 117] width 443 height 45
paste input "0860 000 628"
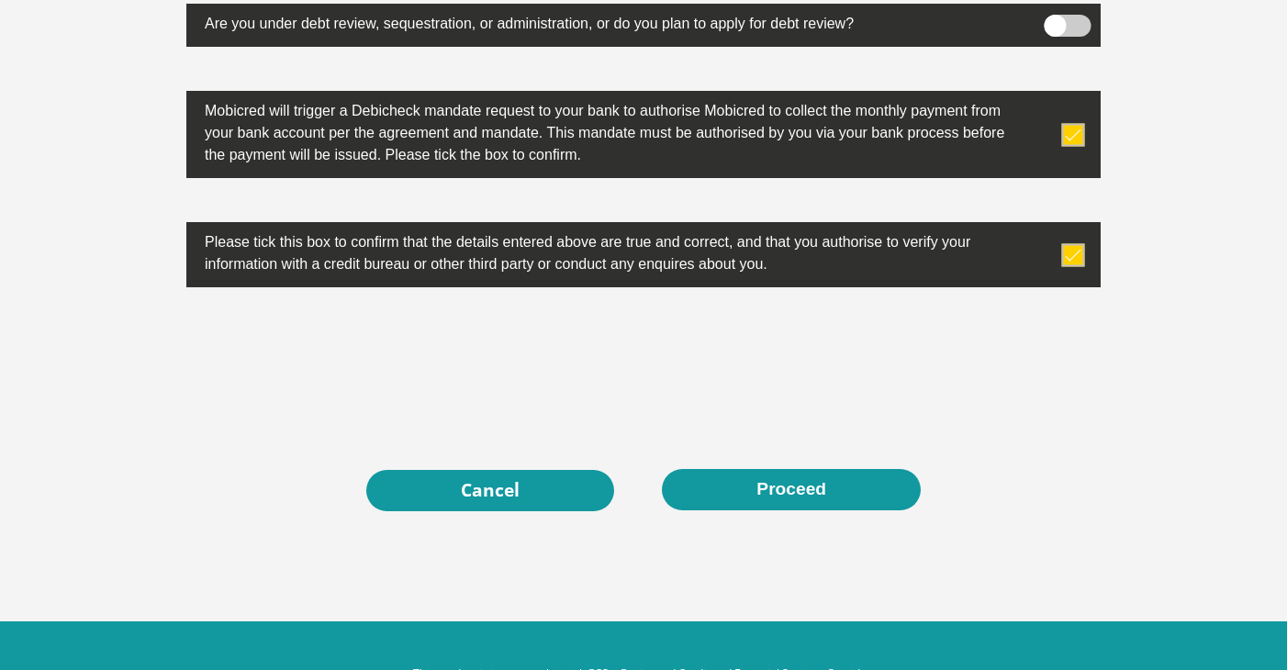
scroll to position [5917, 0]
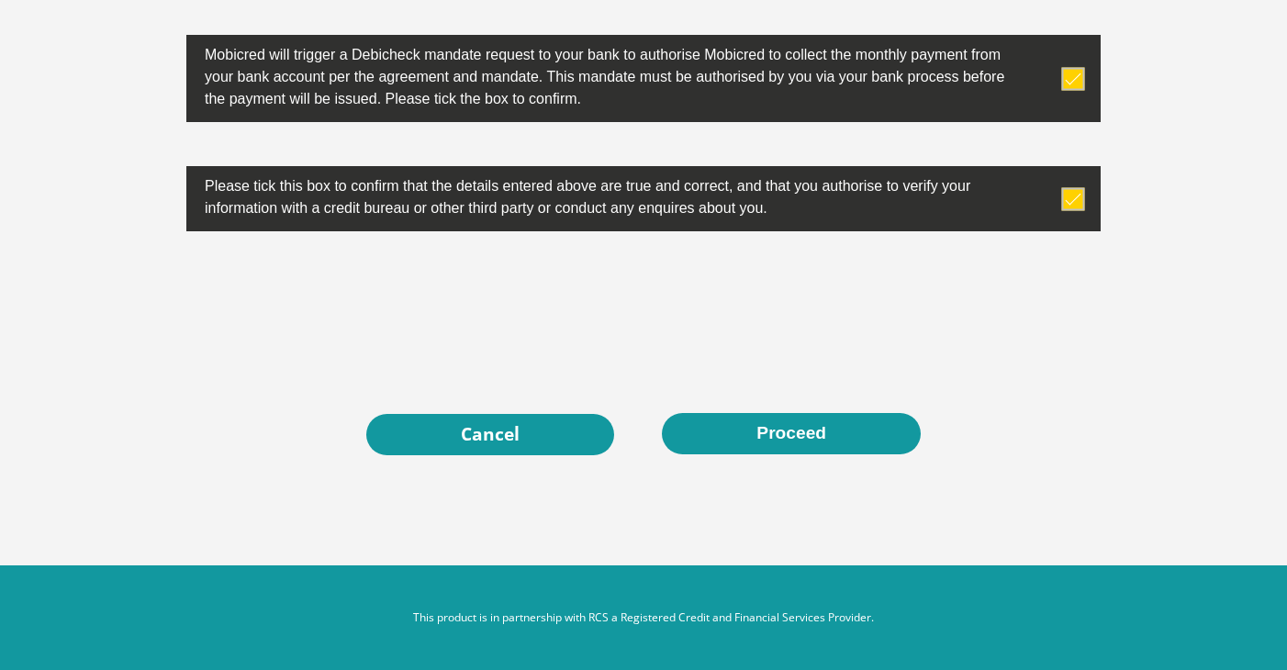
type input "0860000628"
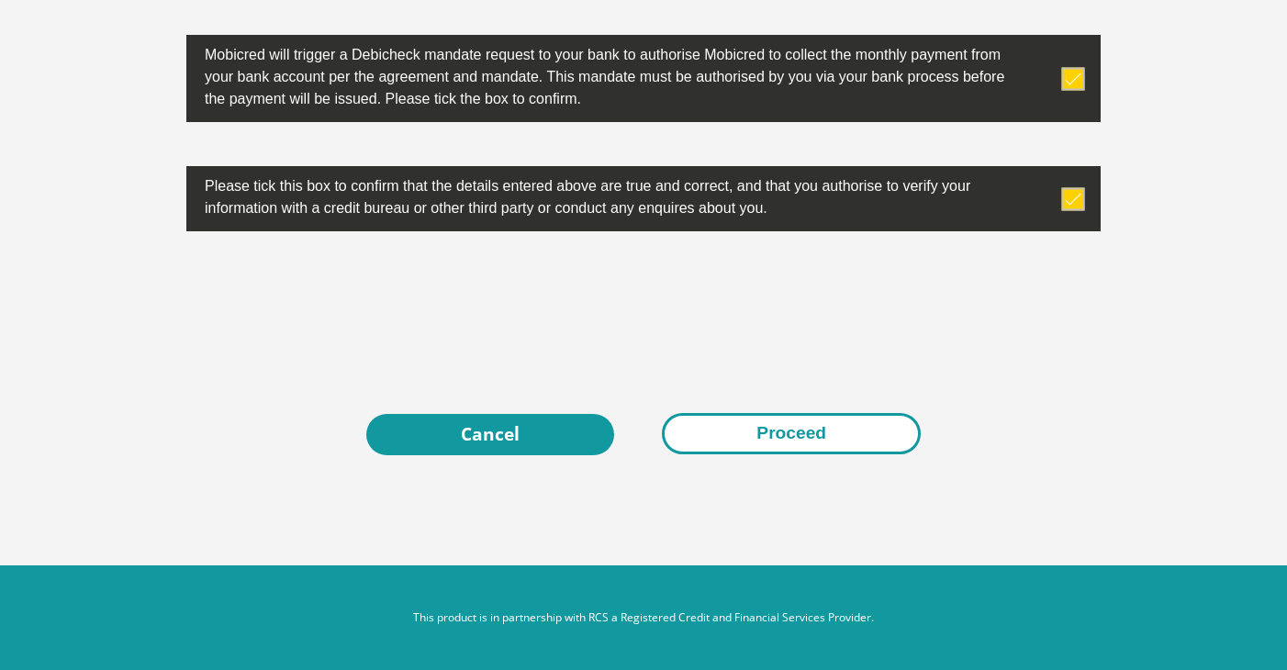
click at [744, 431] on button "Proceed" at bounding box center [791, 433] width 259 height 41
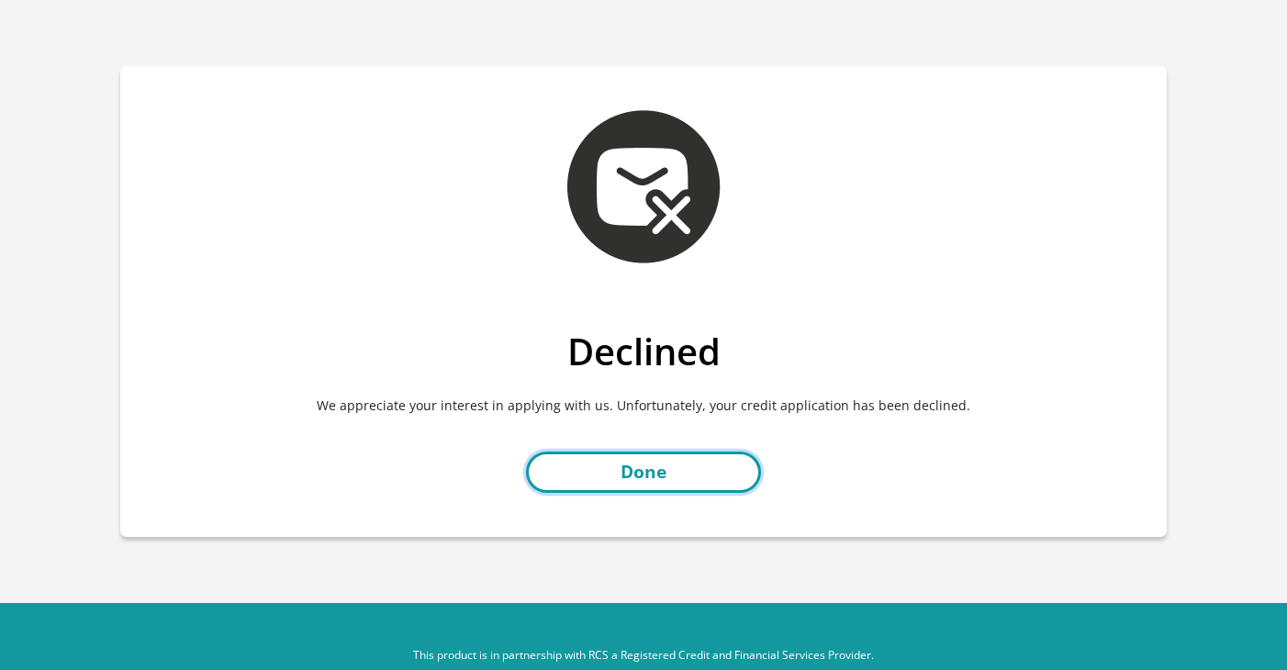
click at [695, 478] on link "Done" at bounding box center [643, 472] width 235 height 41
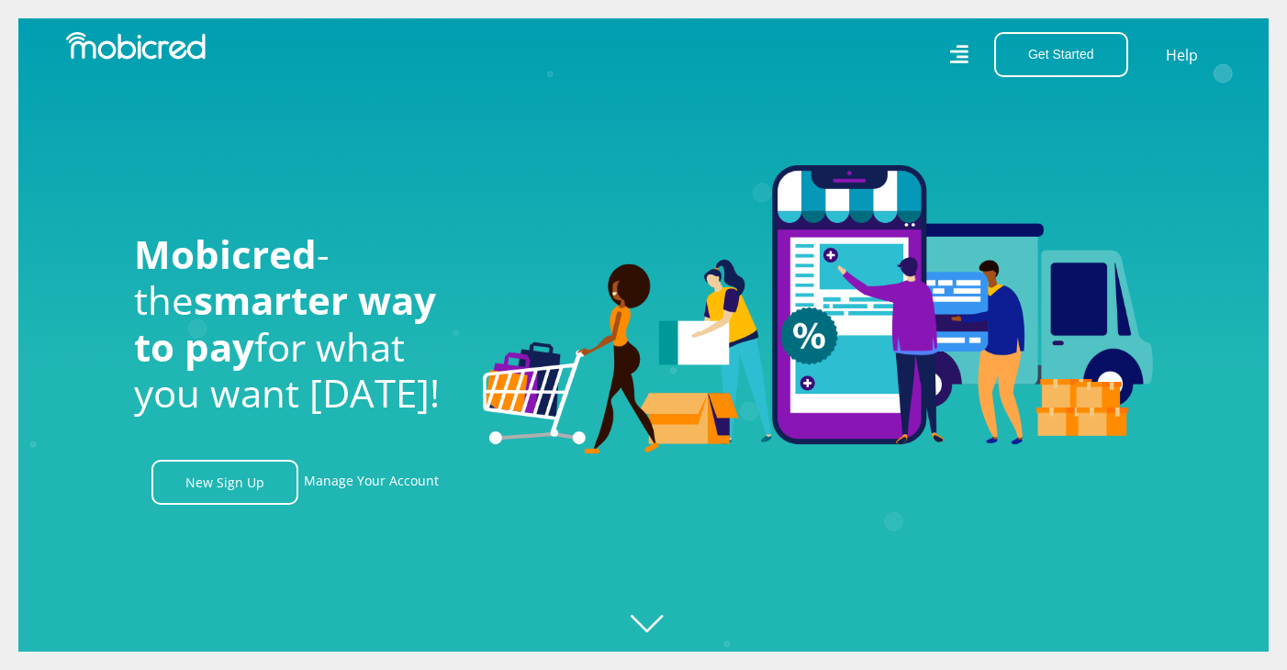
scroll to position [0, 1308]
